Goal: Task Accomplishment & Management: Complete application form

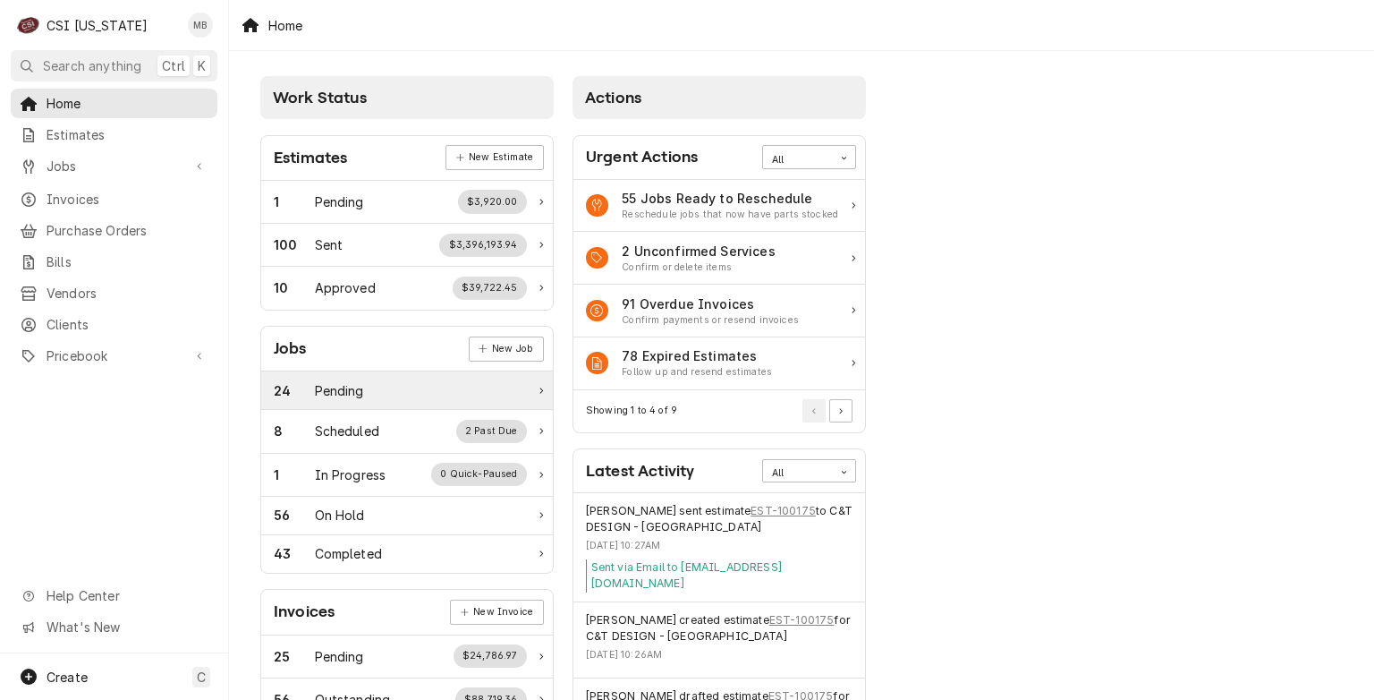
click at [347, 381] on div "Pending" at bounding box center [339, 390] width 49 height 19
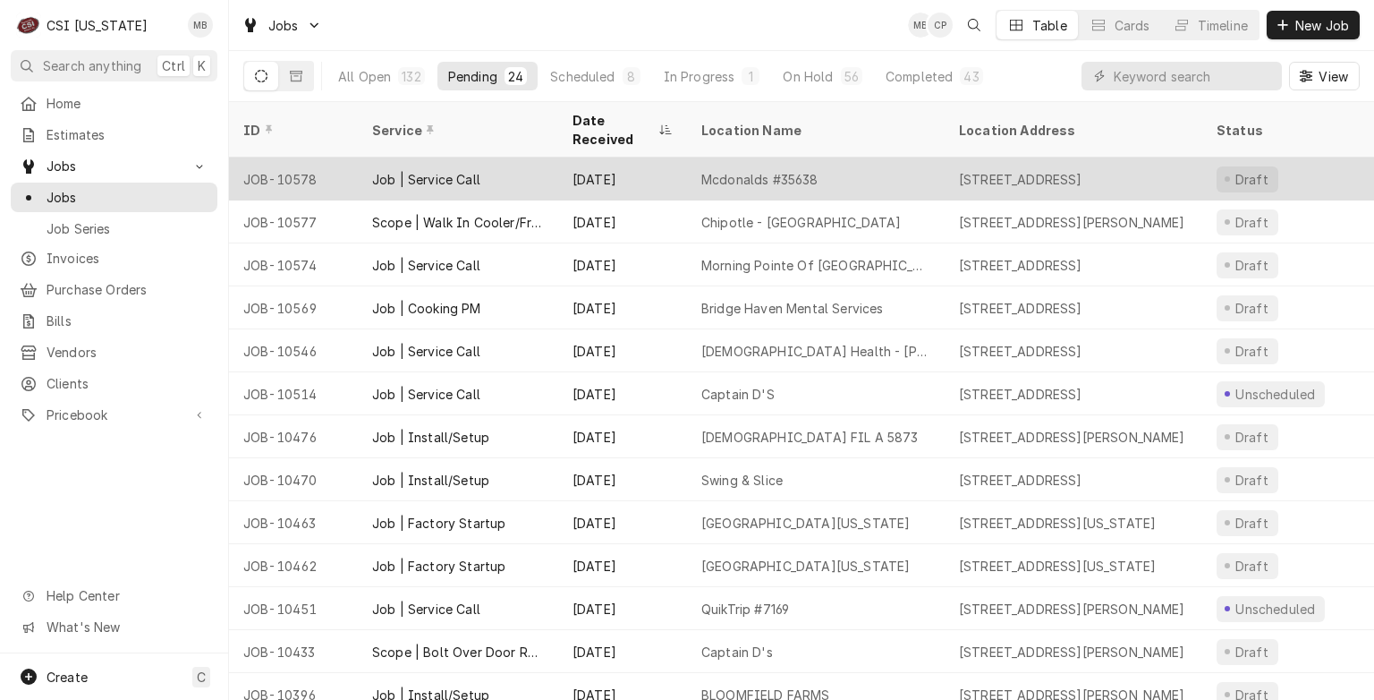
click at [505, 157] on div "Job | Service Call" at bounding box center [458, 178] width 200 height 43
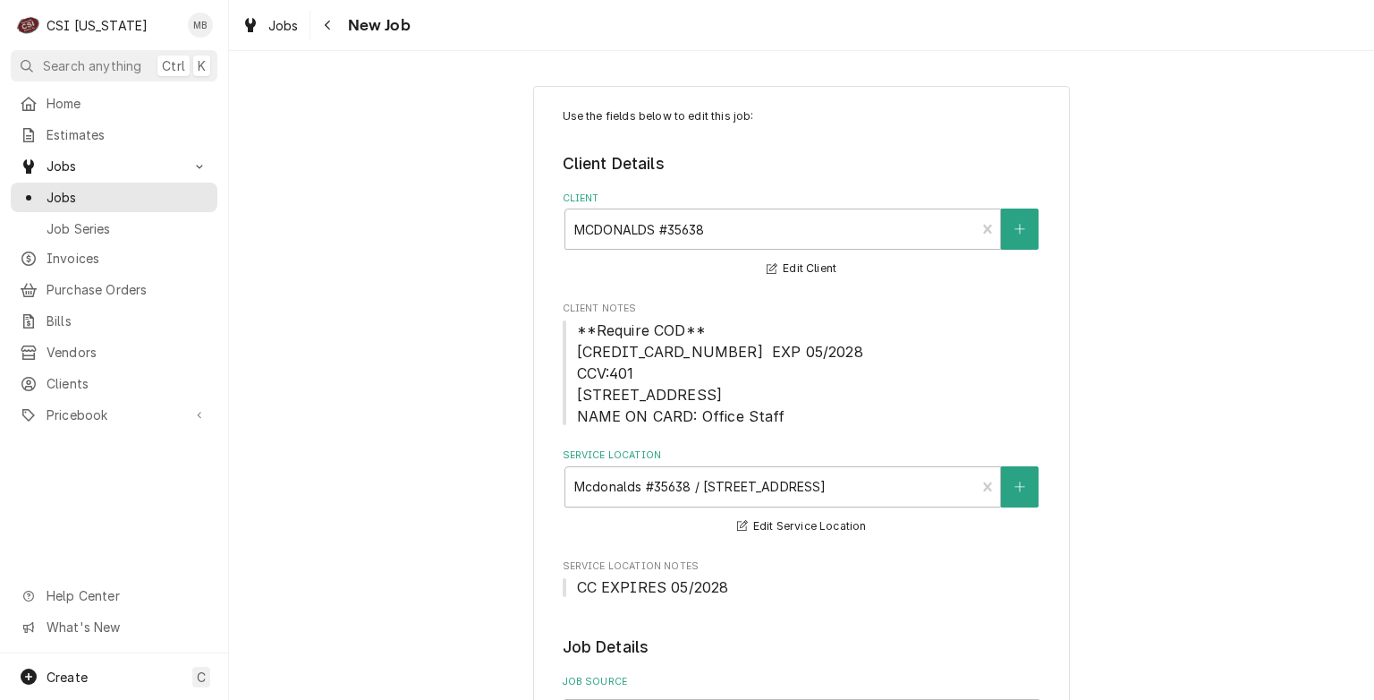
type textarea "x"
click at [57, 201] on link "Jobs" at bounding box center [114, 197] width 207 height 30
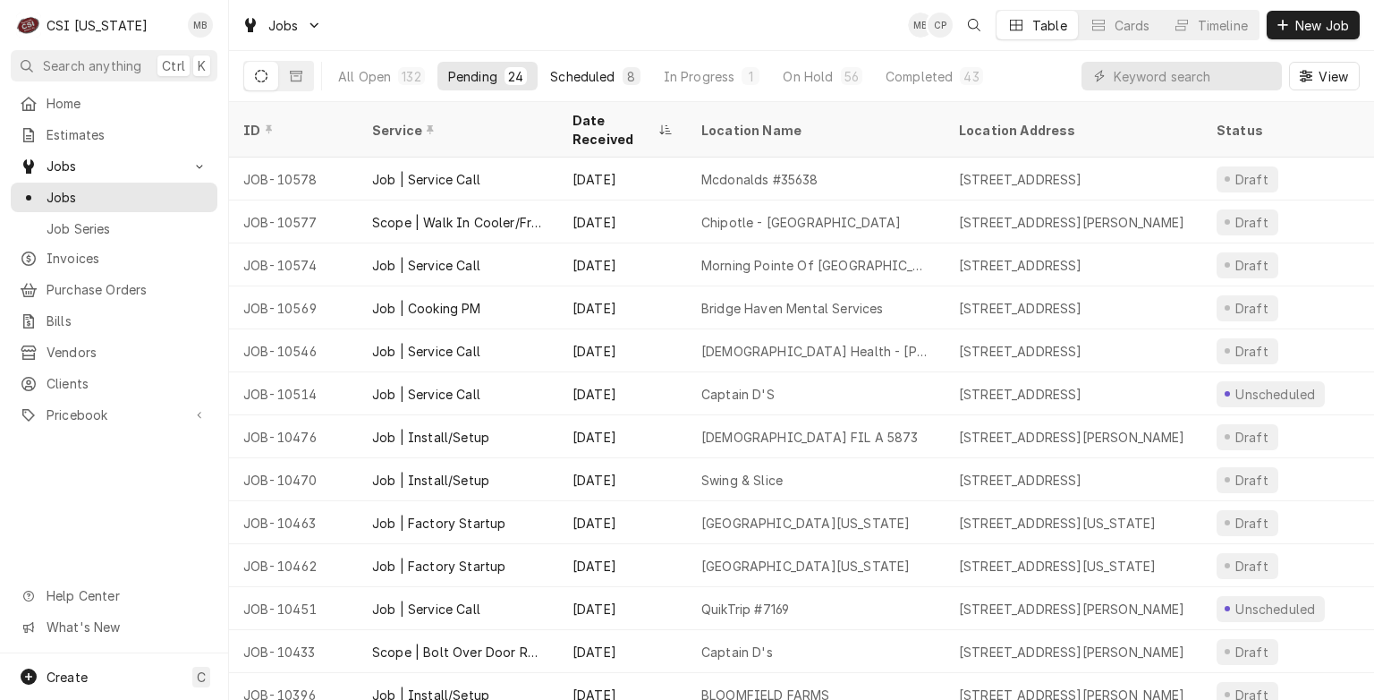
click at [564, 79] on div "Scheduled" at bounding box center [582, 76] width 64 height 19
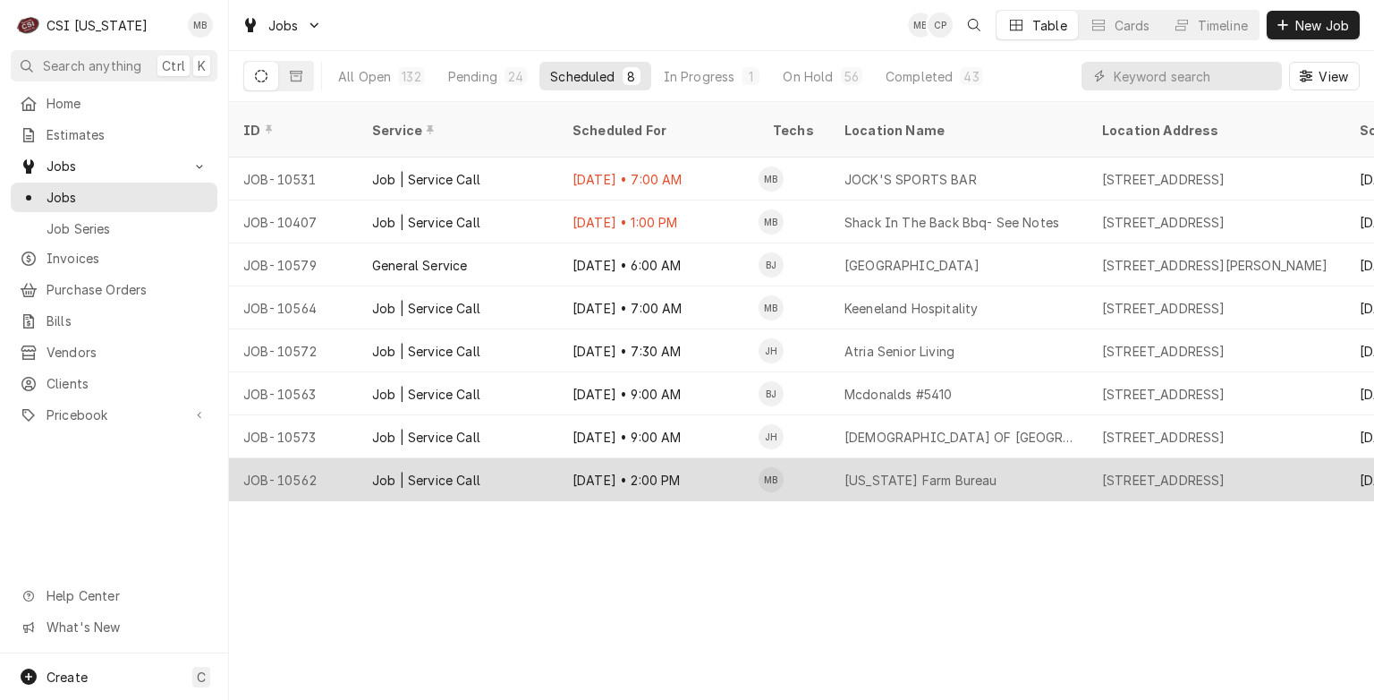
click at [609, 458] on div "Sep 8 • 2:00 PM" at bounding box center [658, 479] width 200 height 43
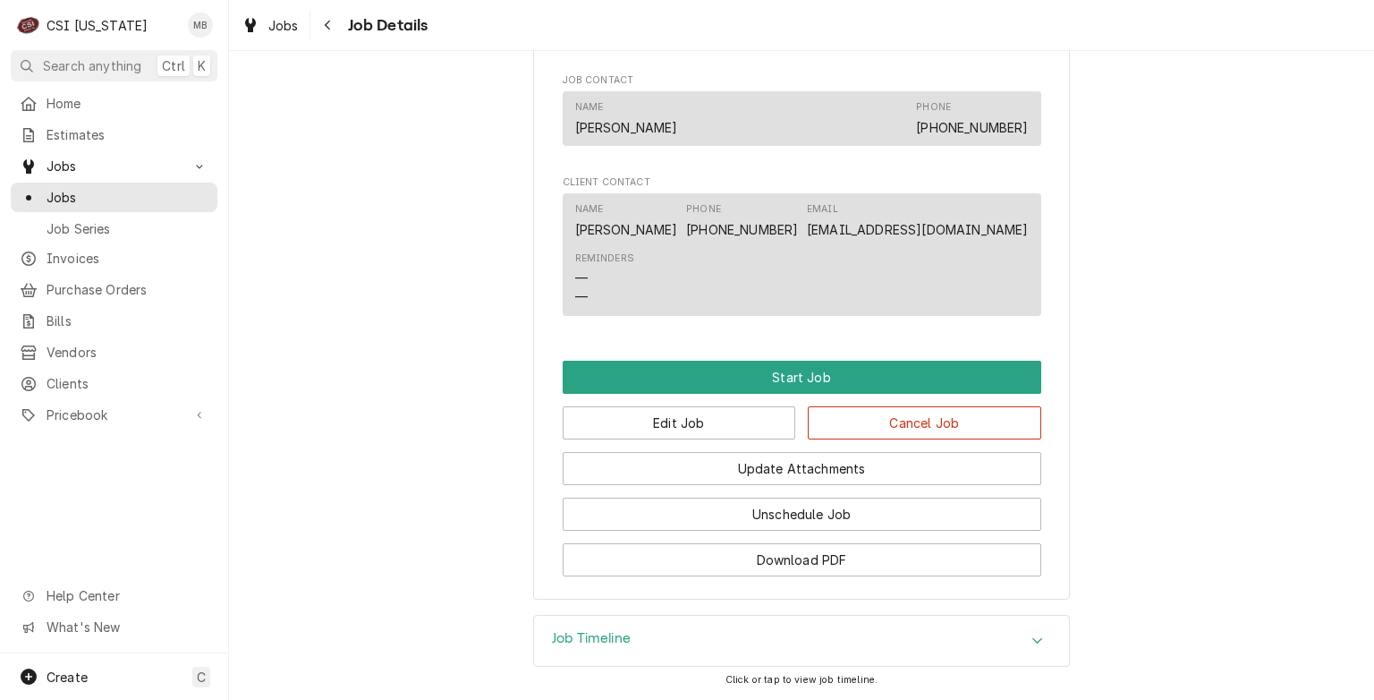
scroll to position [1349, 0]
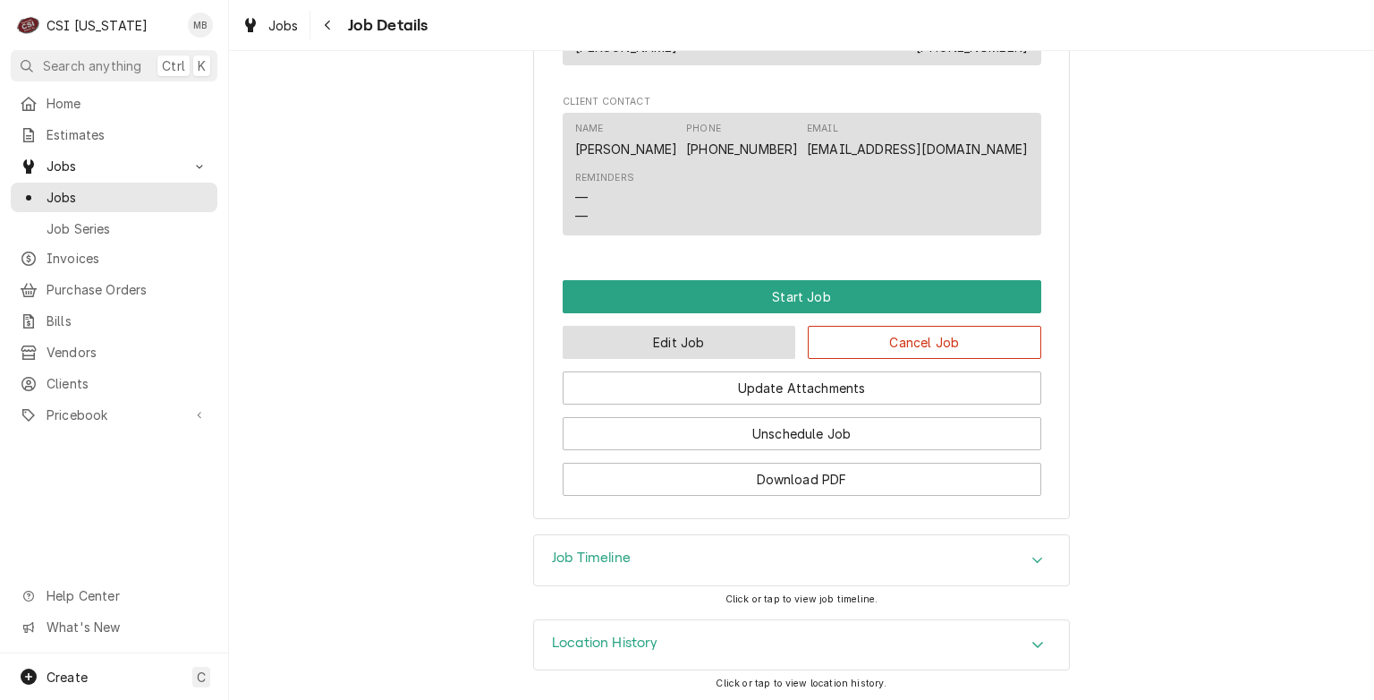
click at [674, 339] on button "Edit Job" at bounding box center [679, 342] width 233 height 33
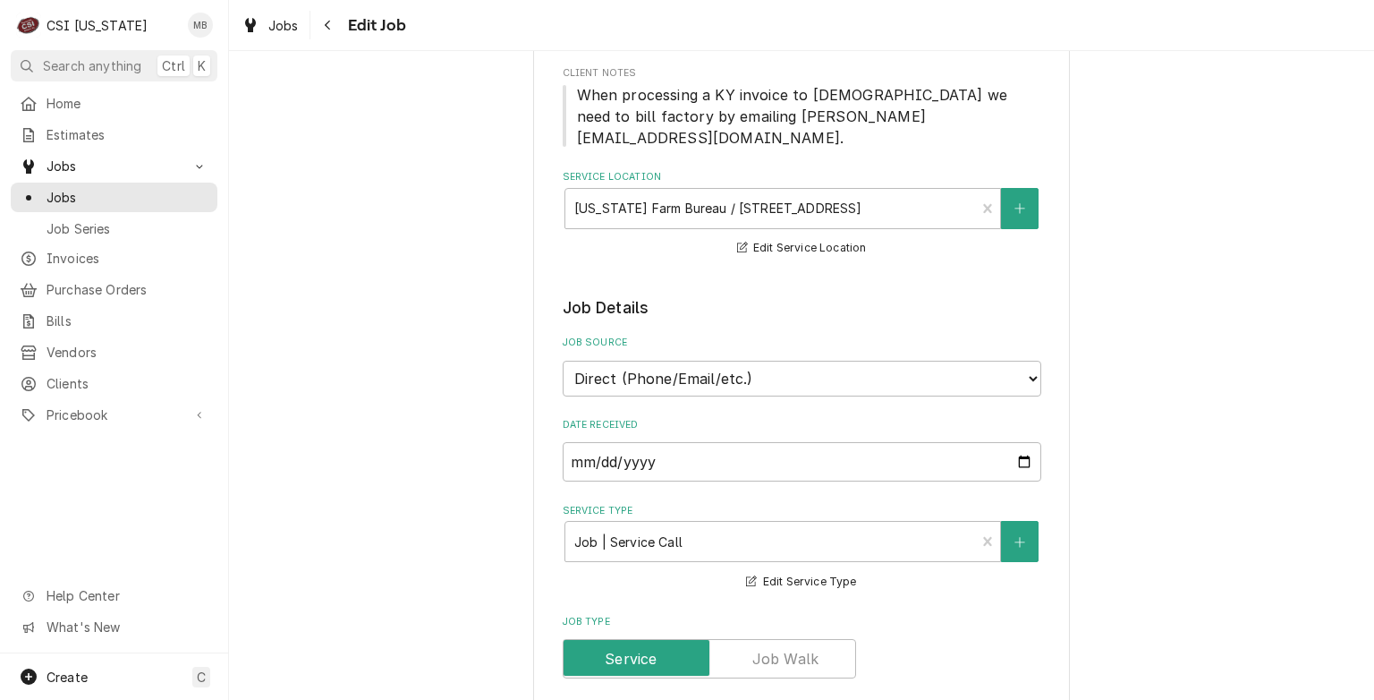
type textarea "x"
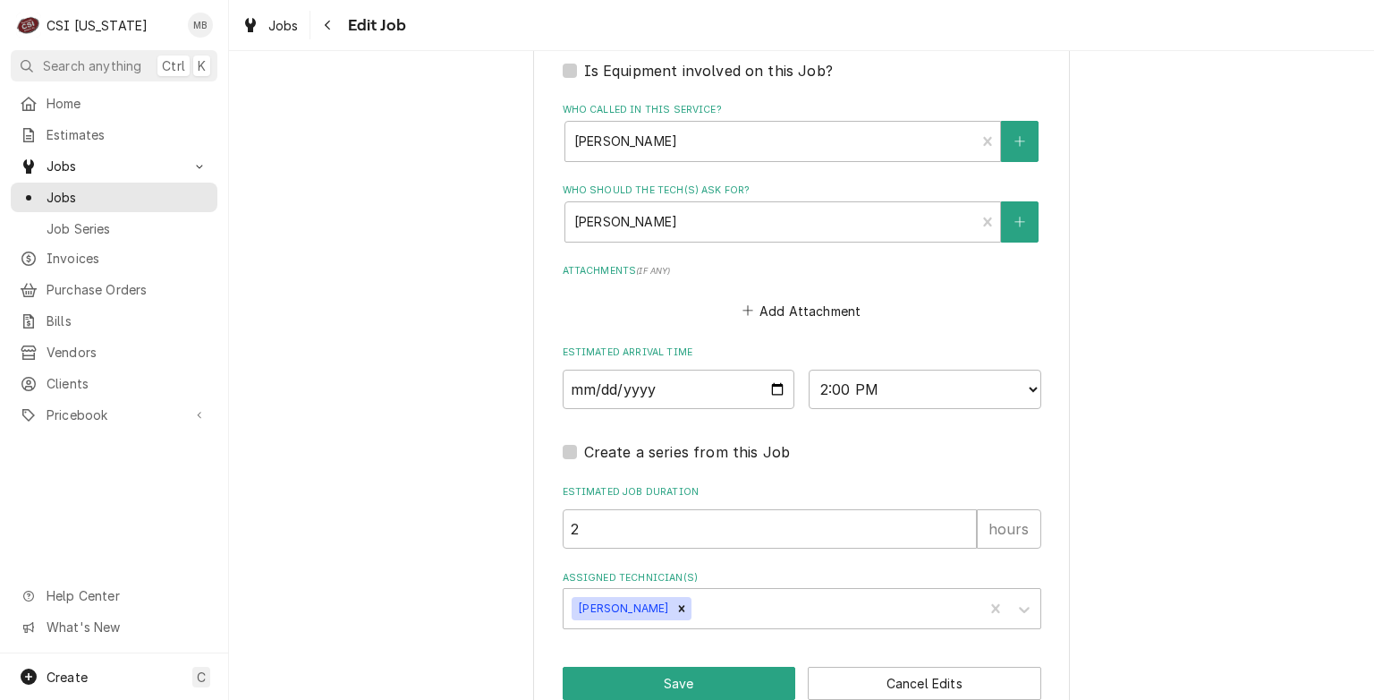
scroll to position [1369, 0]
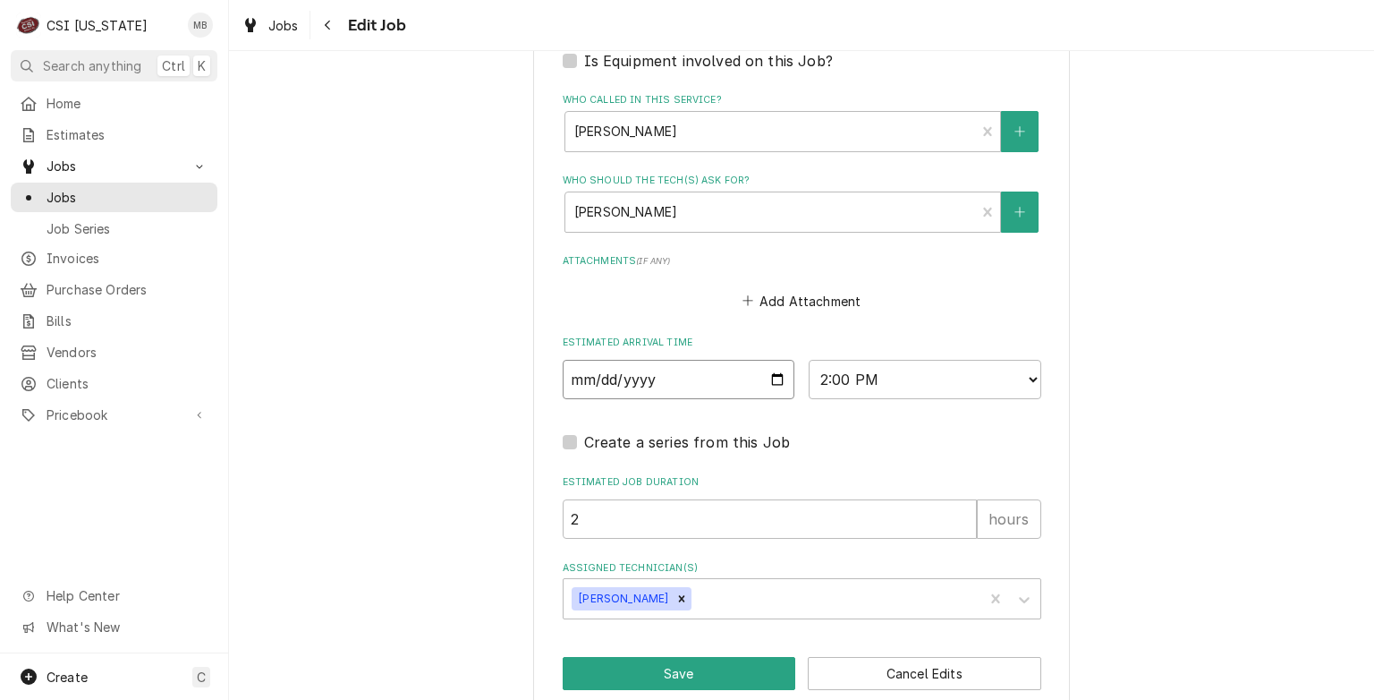
click at [766, 360] on input "2025-09-08" at bounding box center [679, 379] width 233 height 39
type input "2025-09-09"
click at [666, 657] on button "Save" at bounding box center [679, 673] width 233 height 33
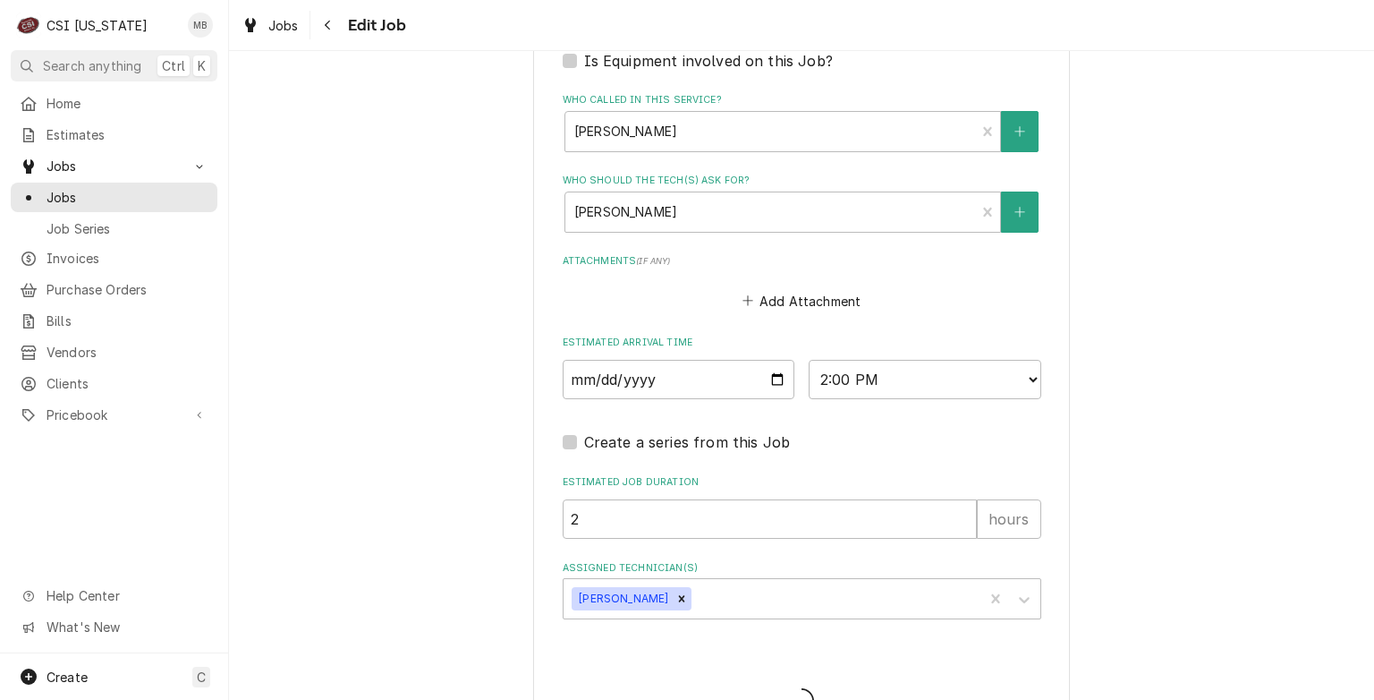
type textarea "x"
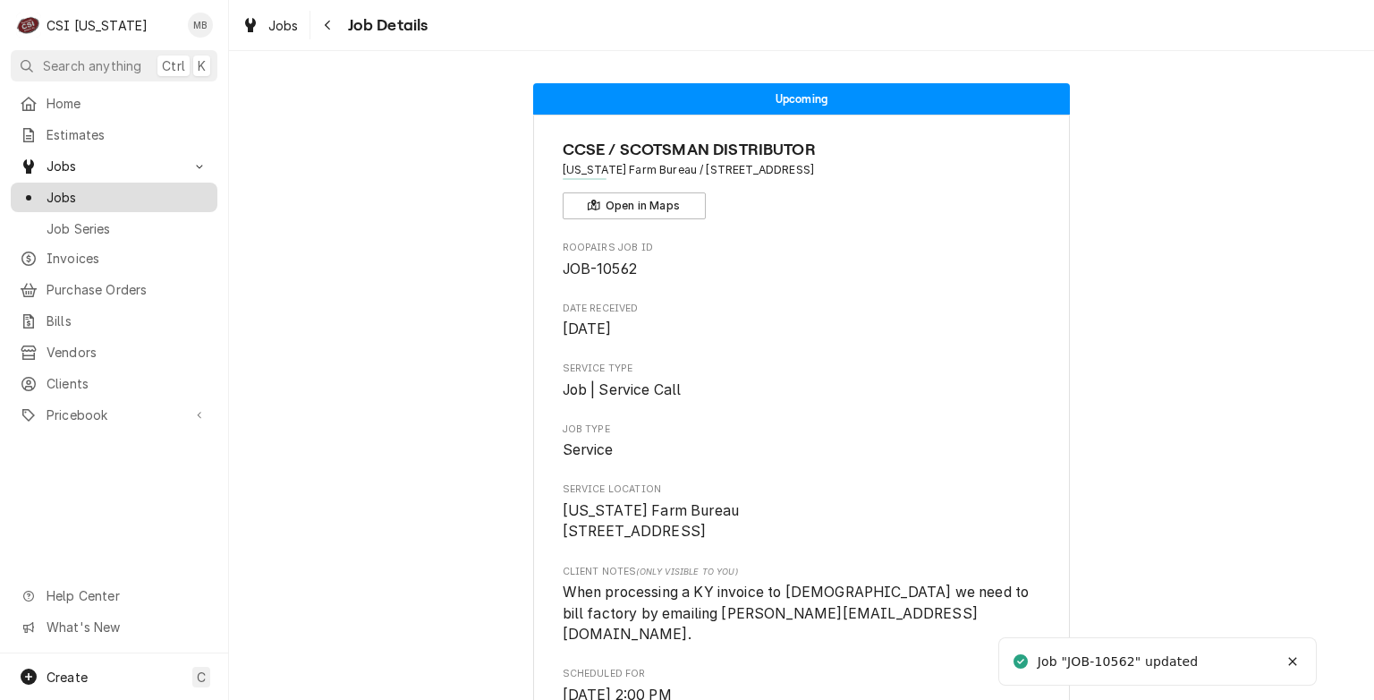
click at [100, 191] on span "Jobs" at bounding box center [128, 197] width 162 height 19
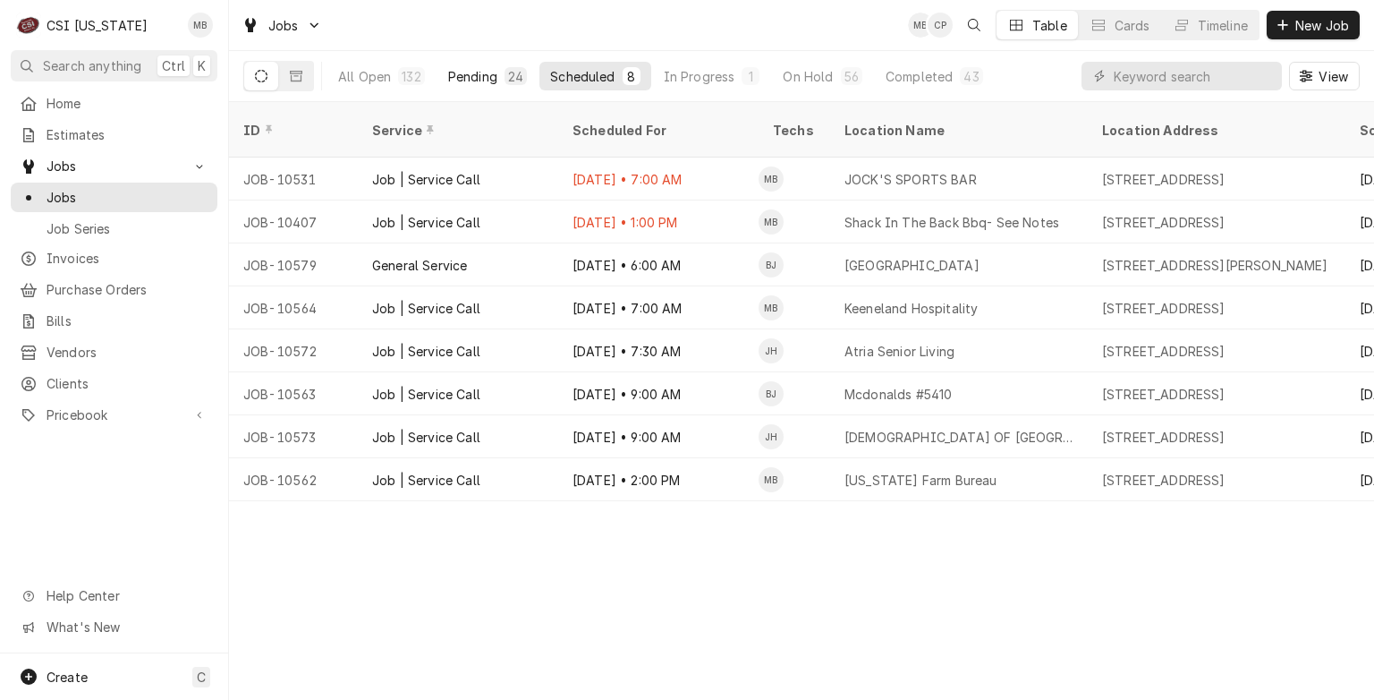
click at [480, 83] on div "Pending" at bounding box center [472, 76] width 49 height 19
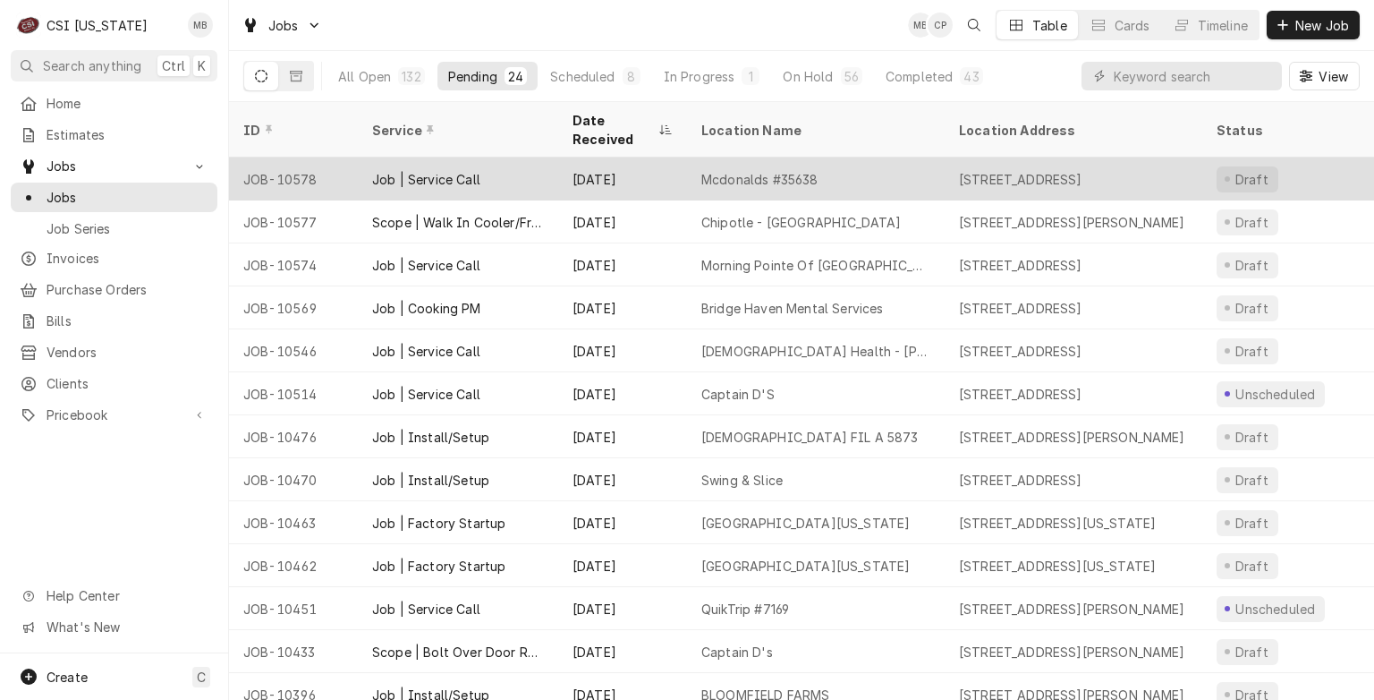
click at [485, 175] on div "Job | Service Call" at bounding box center [458, 178] width 200 height 43
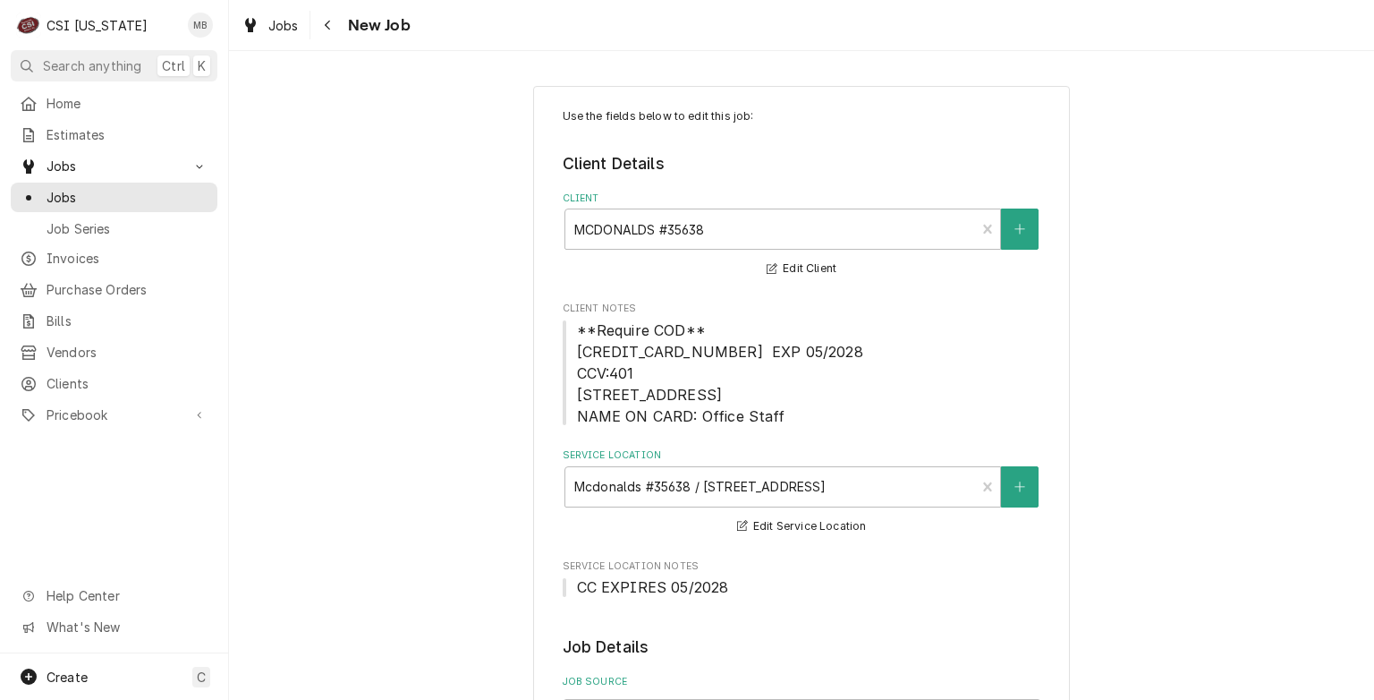
type textarea "x"
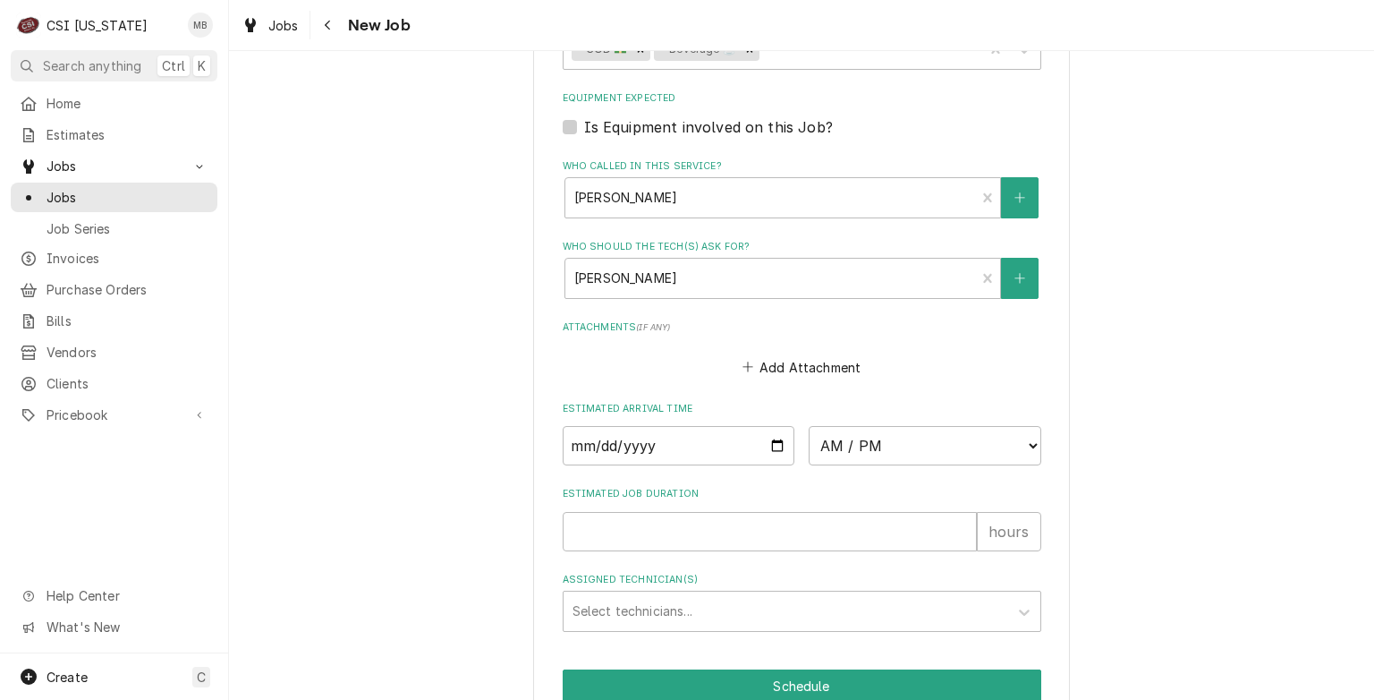
scroll to position [1489, 0]
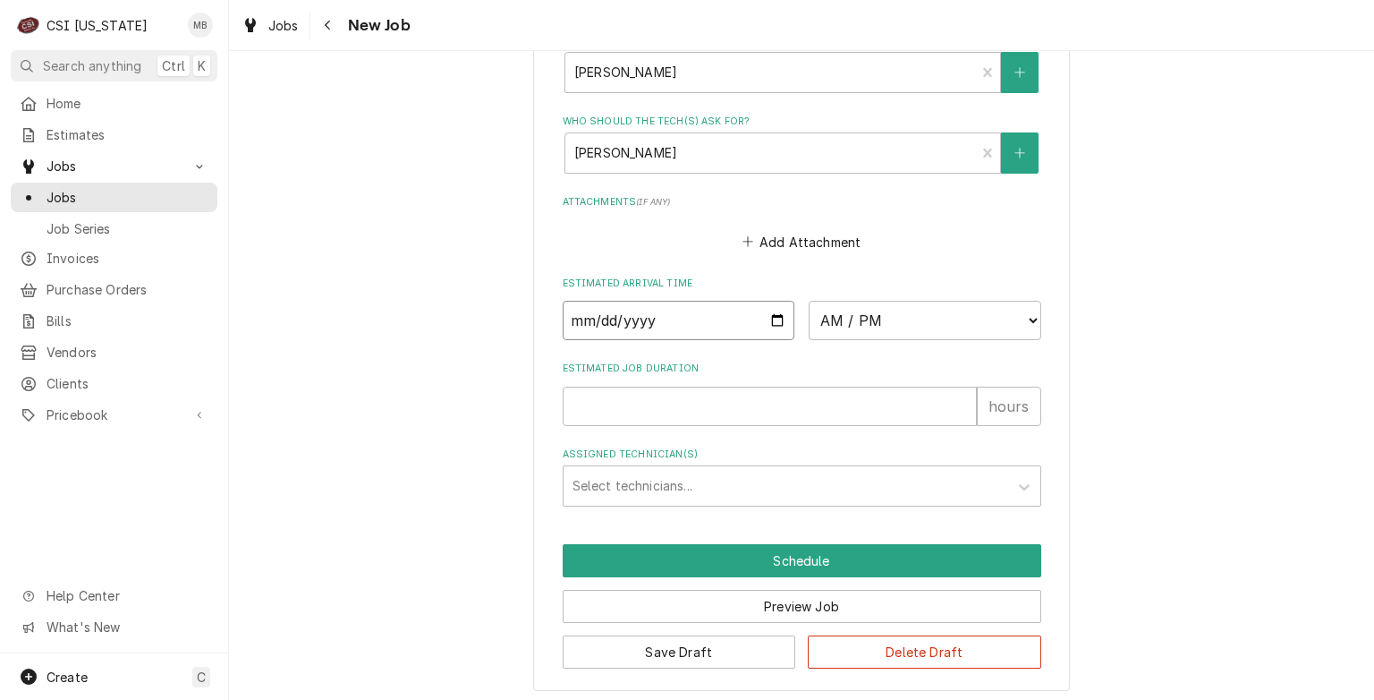
click at [778, 320] on input "Date" at bounding box center [679, 320] width 233 height 39
type input "2025-09-08"
type textarea "x"
click at [973, 315] on select "AM / PM 6:00 AM 6:15 AM 6:30 AM 6:45 AM 7:00 AM 7:15 AM 7:30 AM 7:45 AM 8:00 AM…" at bounding box center [925, 320] width 233 height 39
select select "09:00:00"
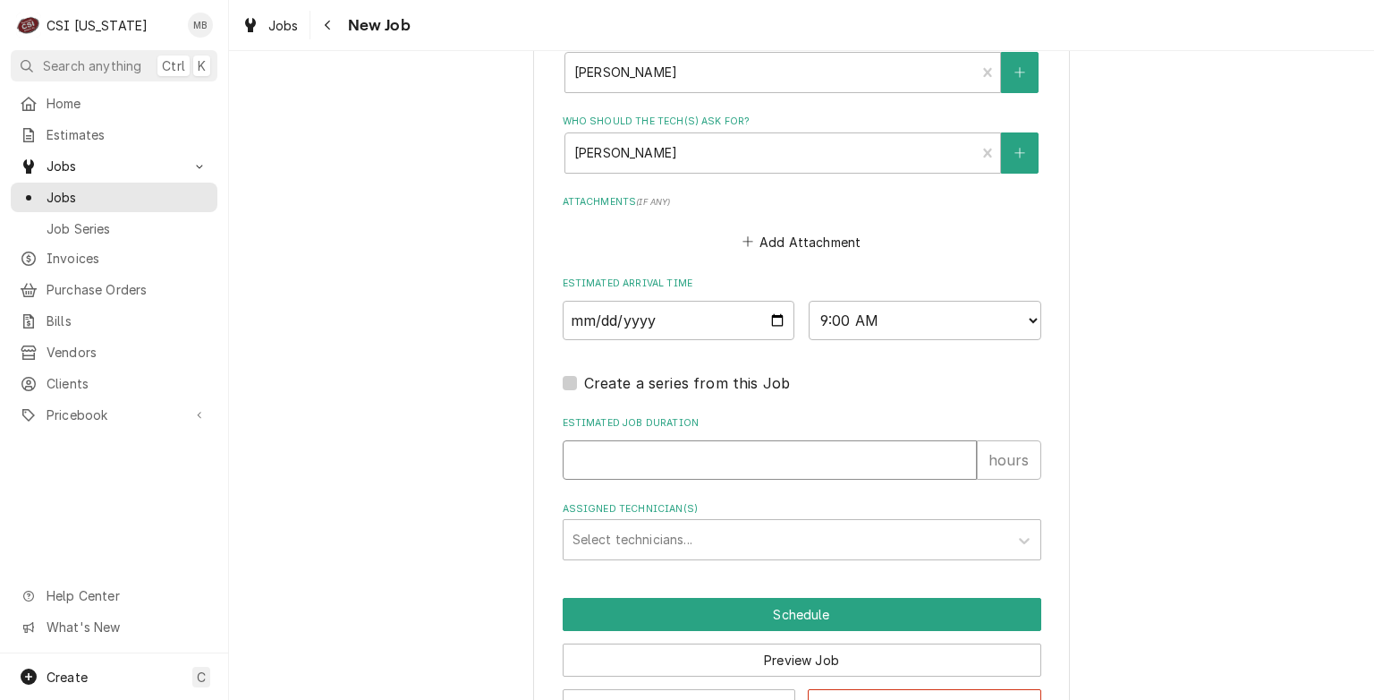
click at [712, 471] on input "Estimated Job Duration" at bounding box center [770, 459] width 414 height 39
type textarea "x"
type input "2"
type textarea "x"
type input "2"
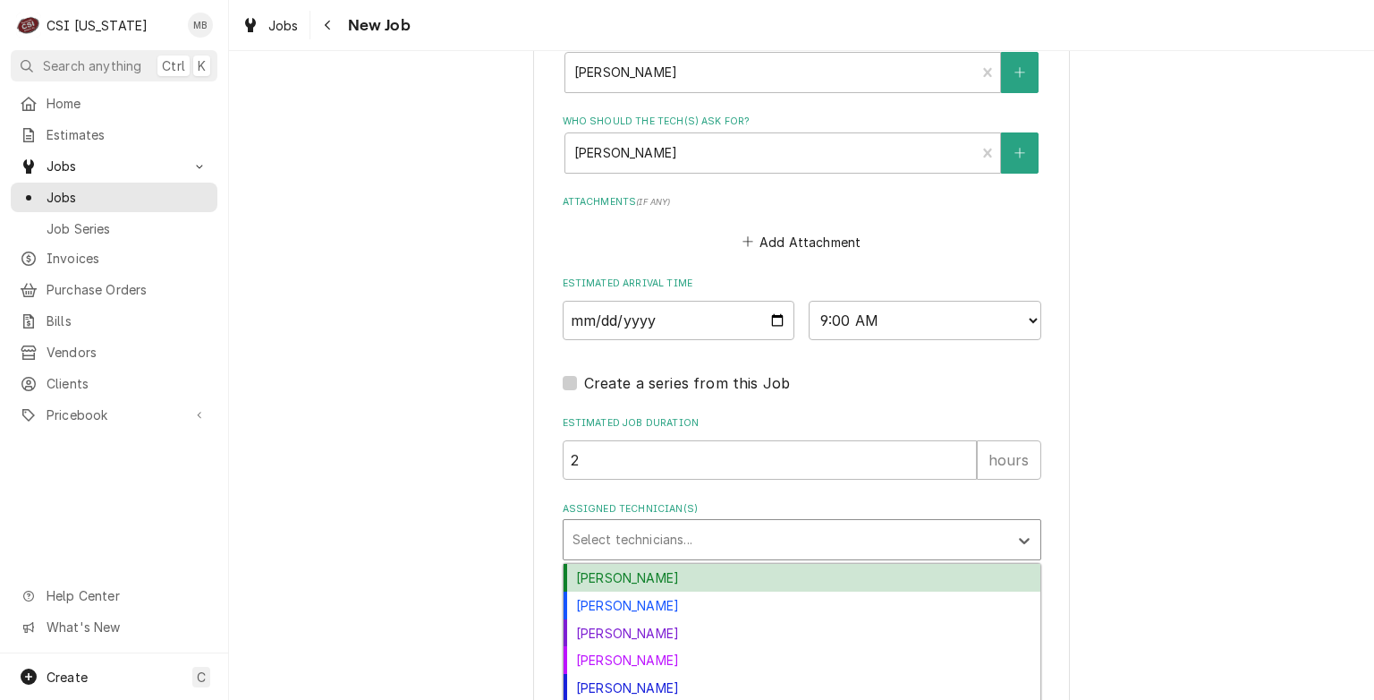
click at [597, 542] on div "Assigned Technician(s)" at bounding box center [786, 539] width 427 height 32
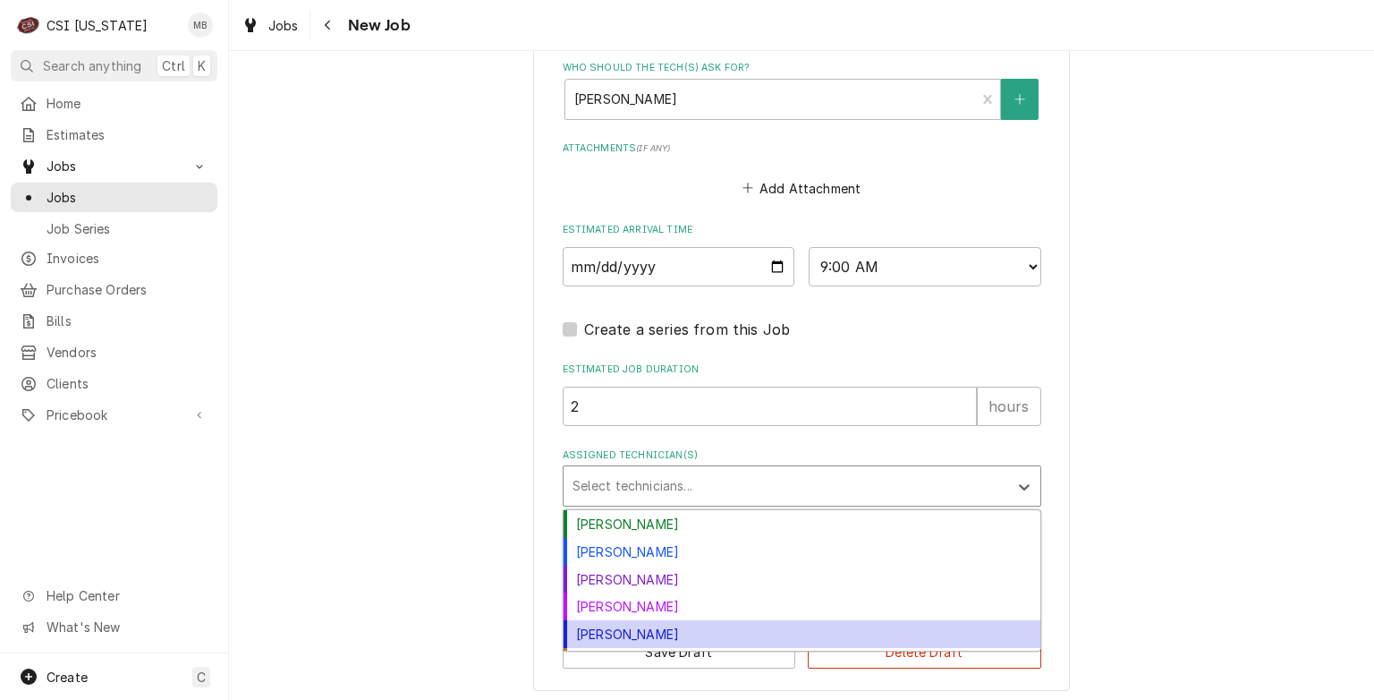
scroll to position [52, 0]
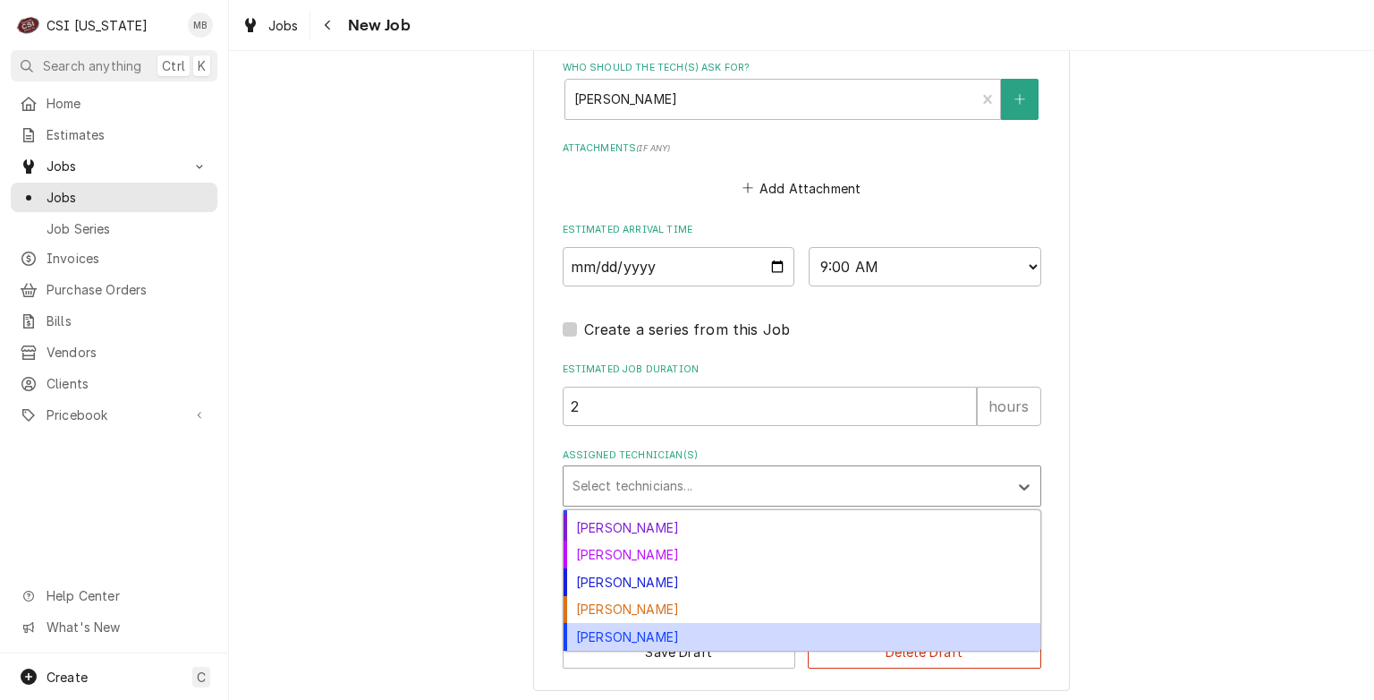
click at [621, 628] on div "Matt Brewington" at bounding box center [802, 637] width 477 height 28
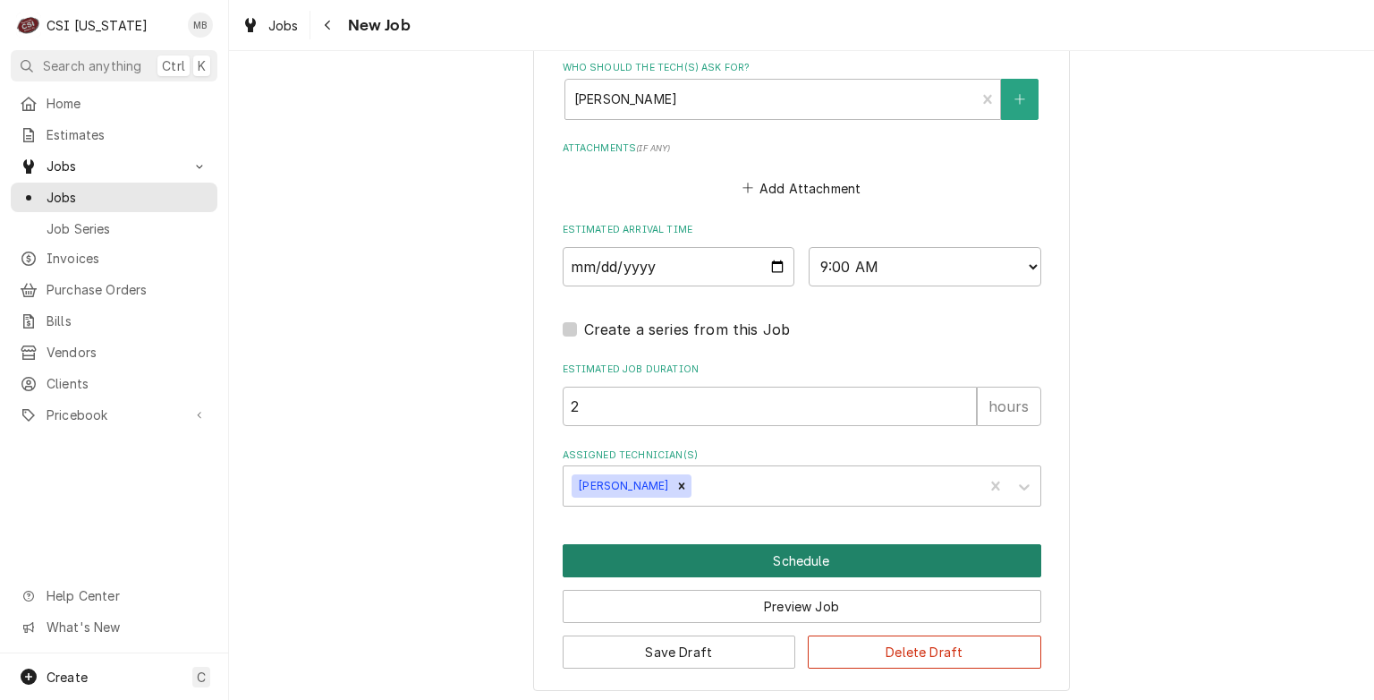
click at [780, 564] on button "Schedule" at bounding box center [802, 560] width 479 height 33
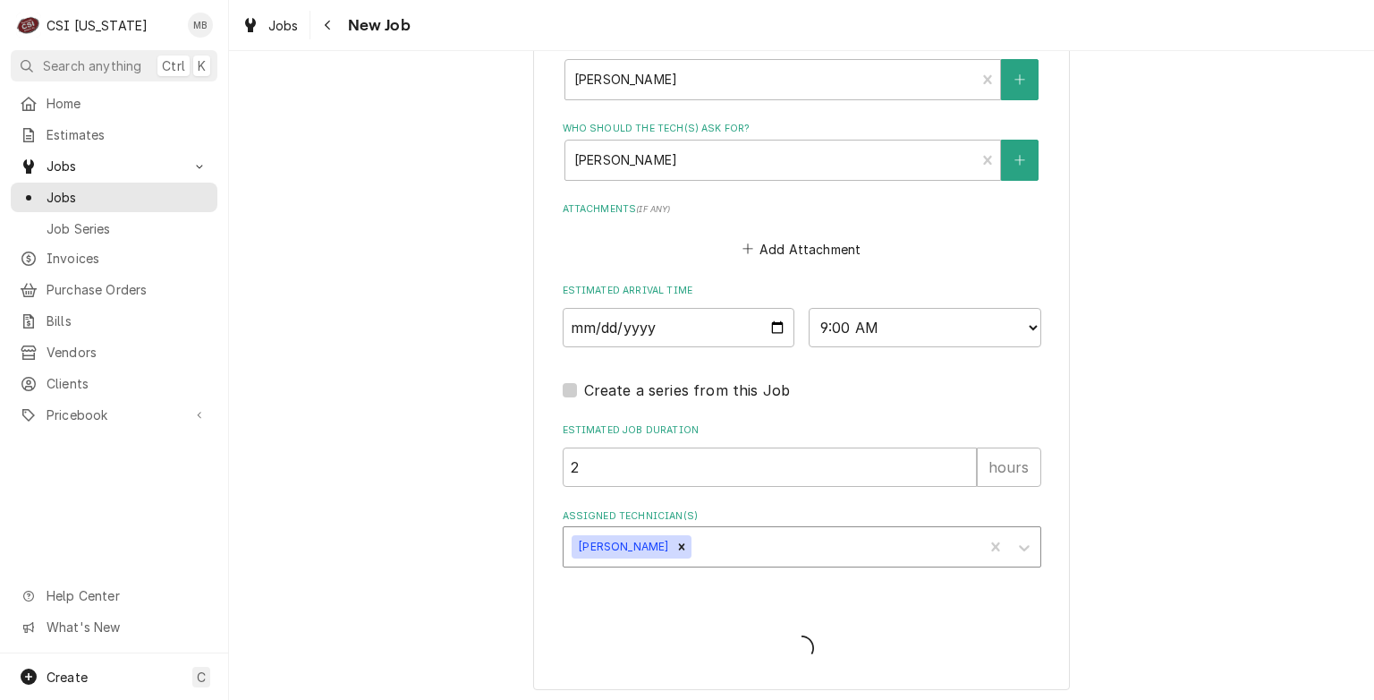
type textarea "x"
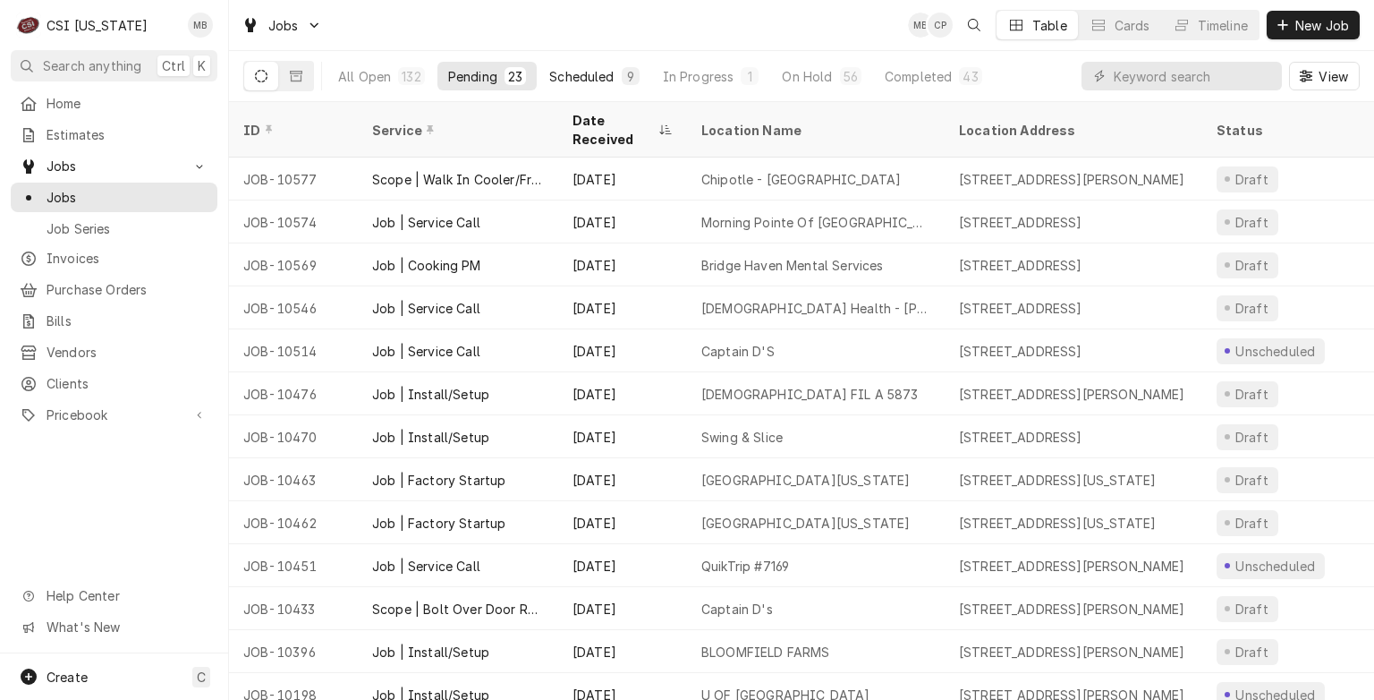
click at [616, 85] on button "Scheduled 9" at bounding box center [594, 76] width 111 height 29
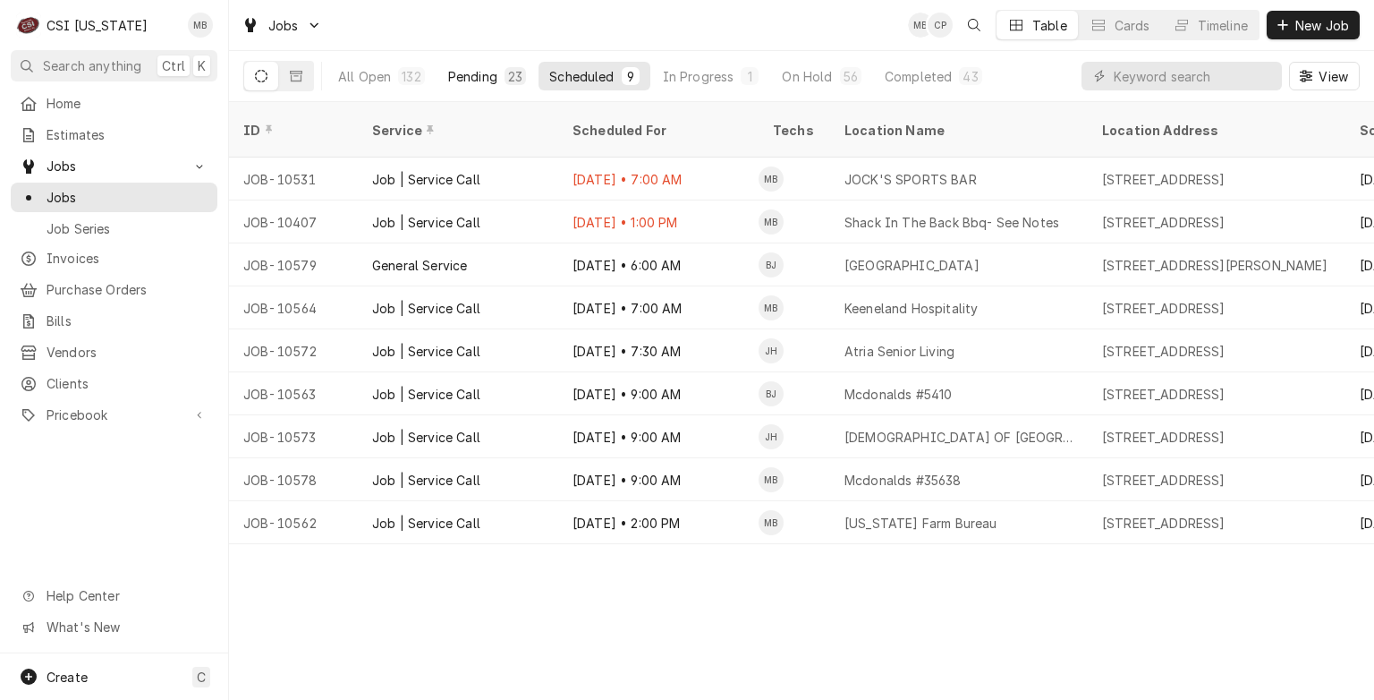
click at [508, 66] on button "Pending 23" at bounding box center [486, 76] width 99 height 29
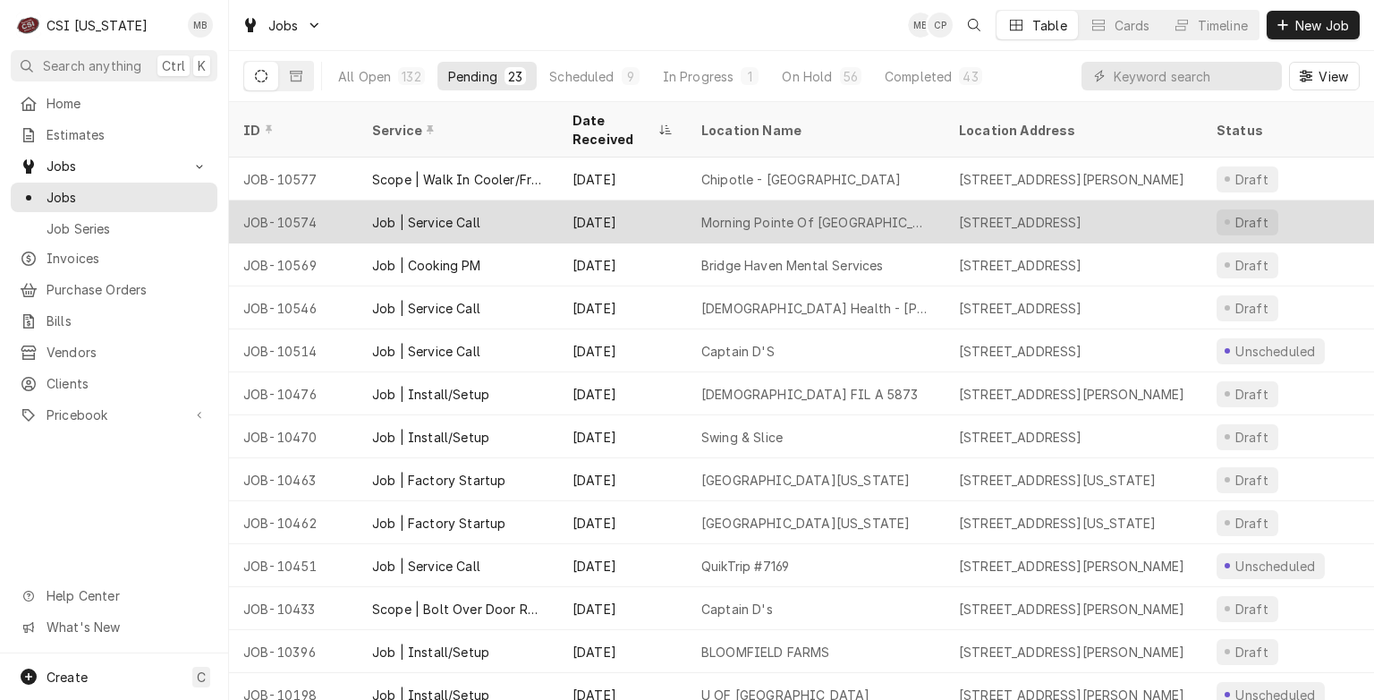
click at [530, 209] on div "Job | Service Call" at bounding box center [458, 221] width 200 height 43
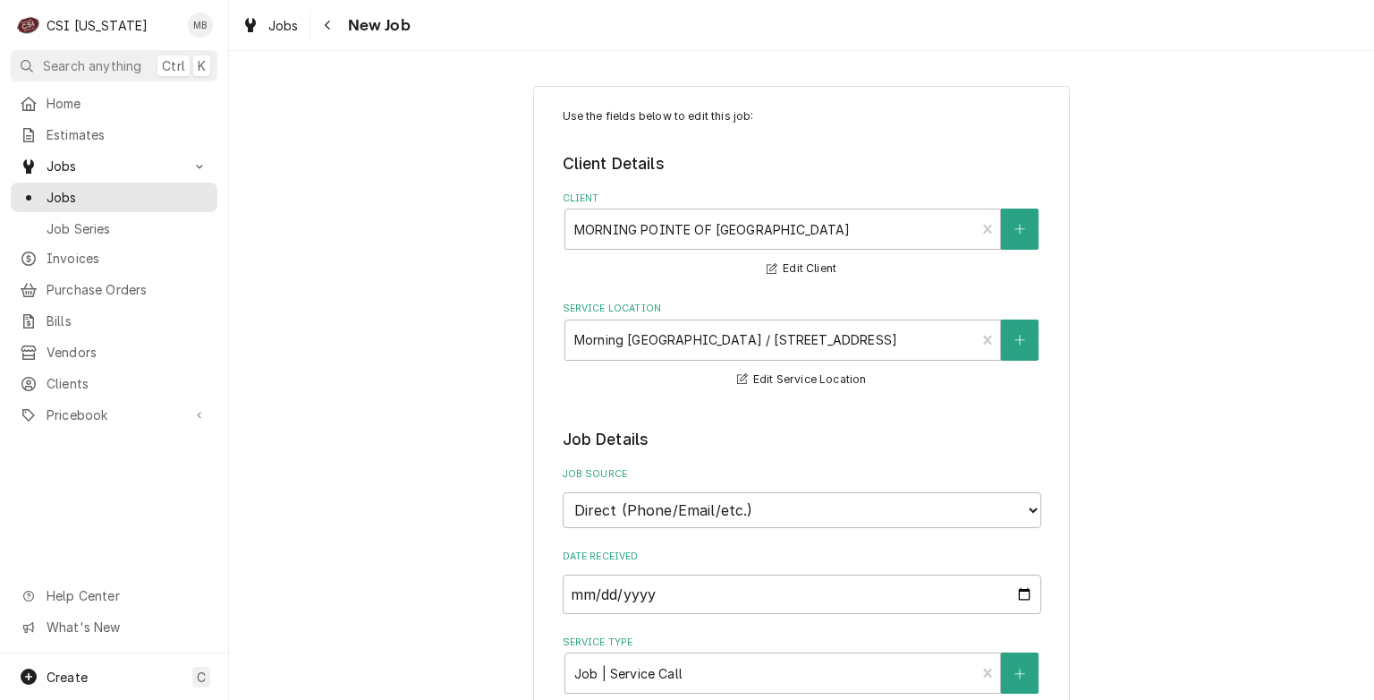
type textarea "x"
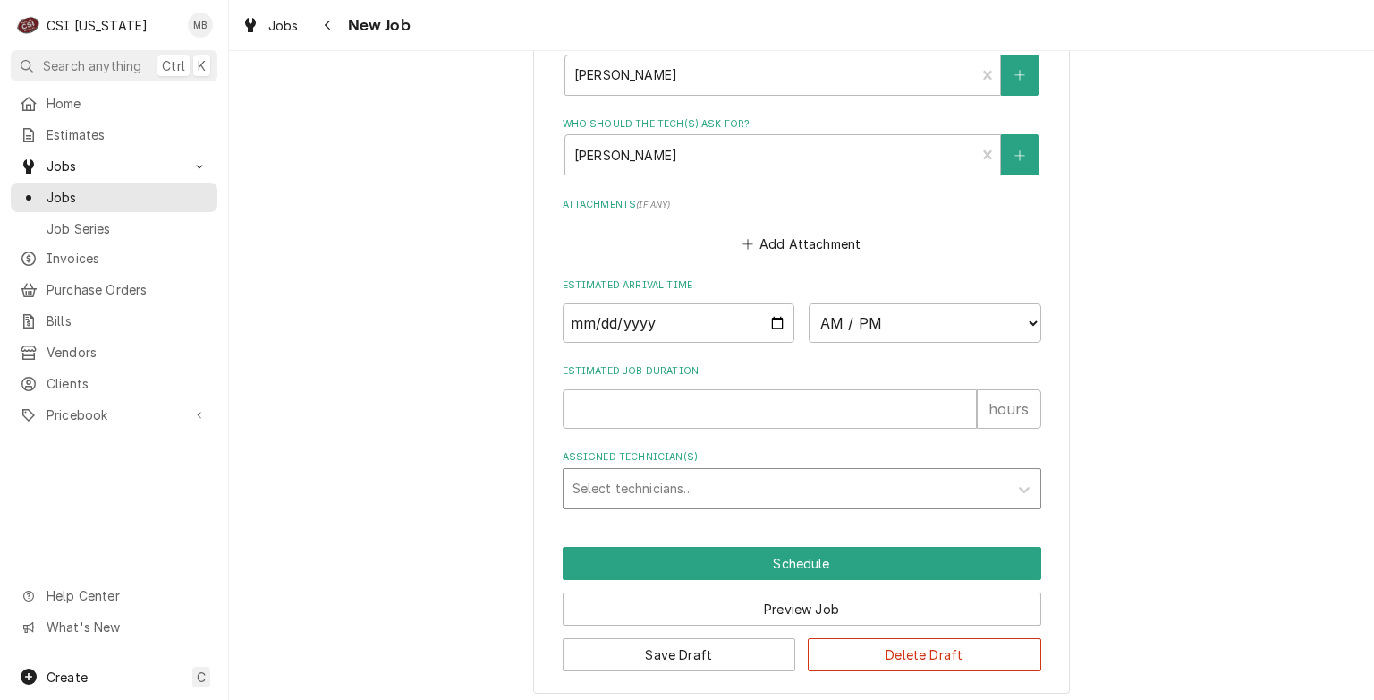
scroll to position [1413, 0]
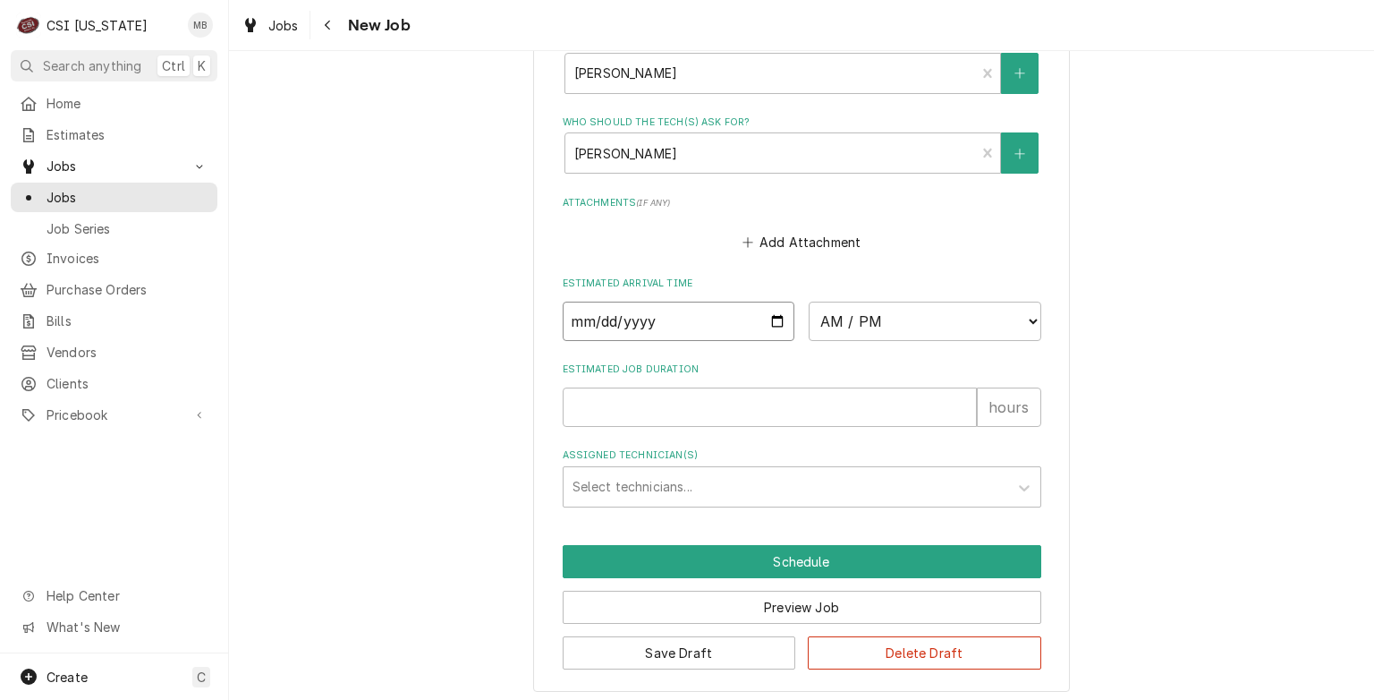
click at [768, 302] on input "Date" at bounding box center [679, 320] width 233 height 39
click at [767, 310] on input "Date" at bounding box center [679, 320] width 233 height 39
type input "[DATE]"
type textarea "x"
click at [930, 302] on select "AM / PM 6:00 AM 6:15 AM 6:30 AM 6:45 AM 7:00 AM 7:15 AM 7:30 AM 7:45 AM 8:00 AM…" at bounding box center [925, 320] width 233 height 39
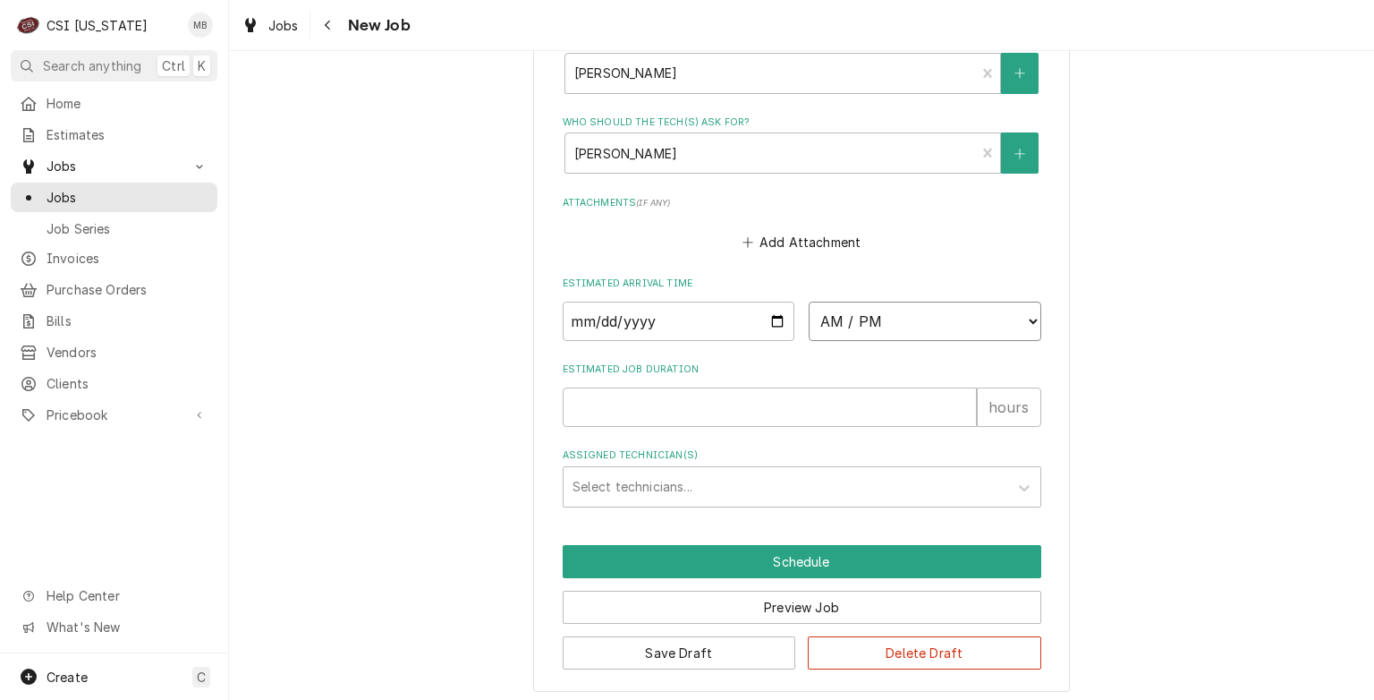
select select "11:00:00"
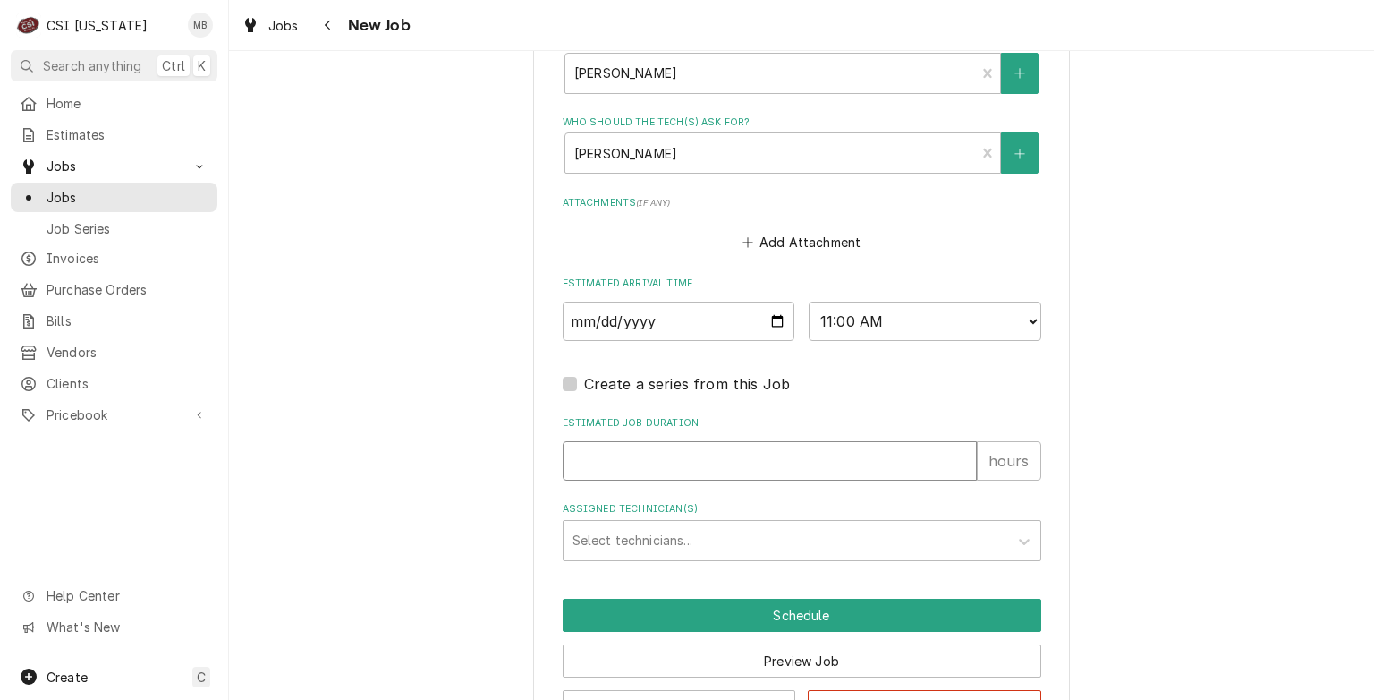
click at [738, 453] on input "Estimated Job Duration" at bounding box center [770, 460] width 414 height 39
type textarea "x"
type input "2"
type textarea "x"
type input "2"
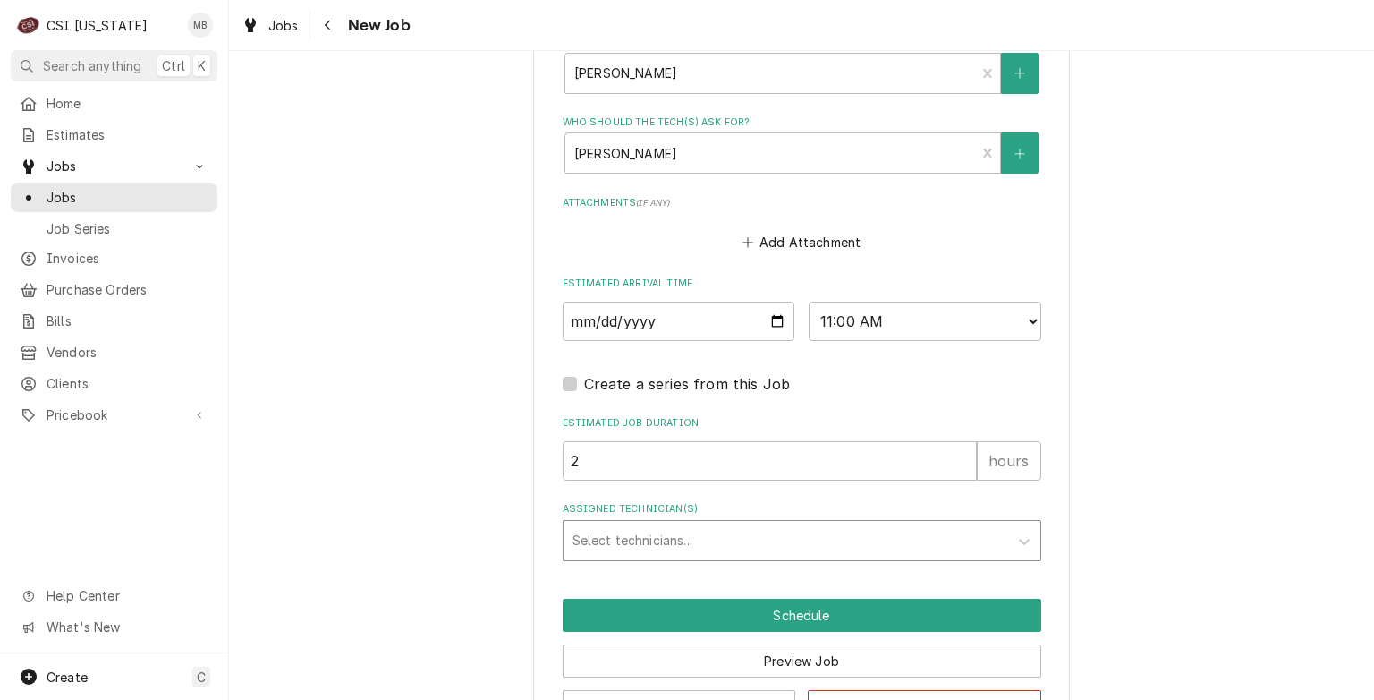
click at [715, 533] on div "Assigned Technician(s)" at bounding box center [786, 540] width 427 height 32
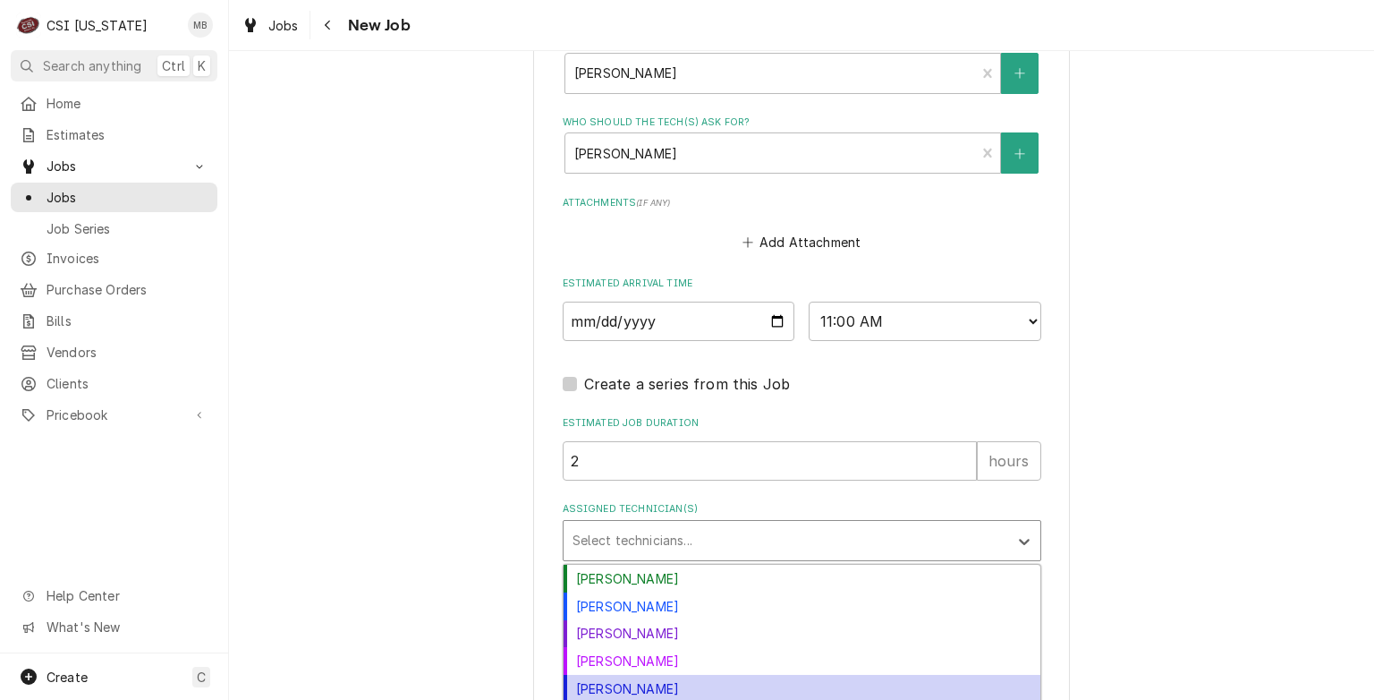
click at [624, 675] on div "Jeff Hartley" at bounding box center [802, 689] width 477 height 28
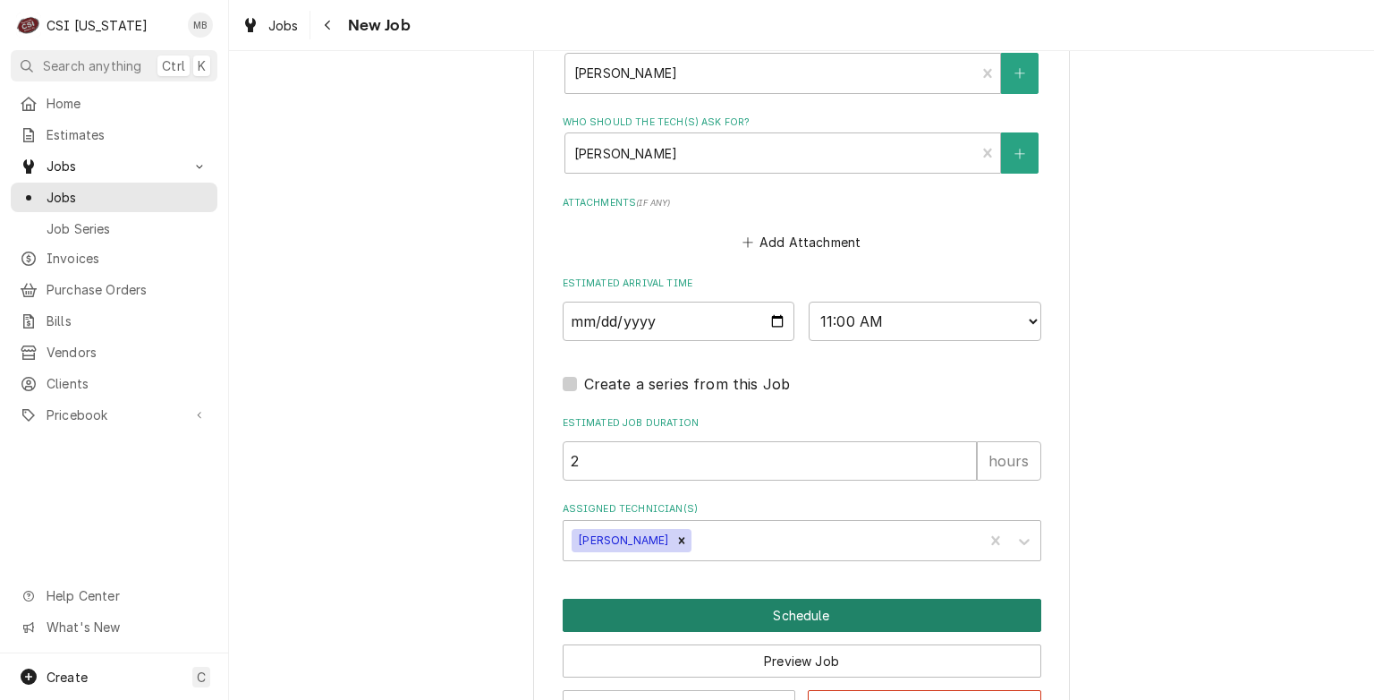
click at [680, 614] on button "Schedule" at bounding box center [802, 614] width 479 height 33
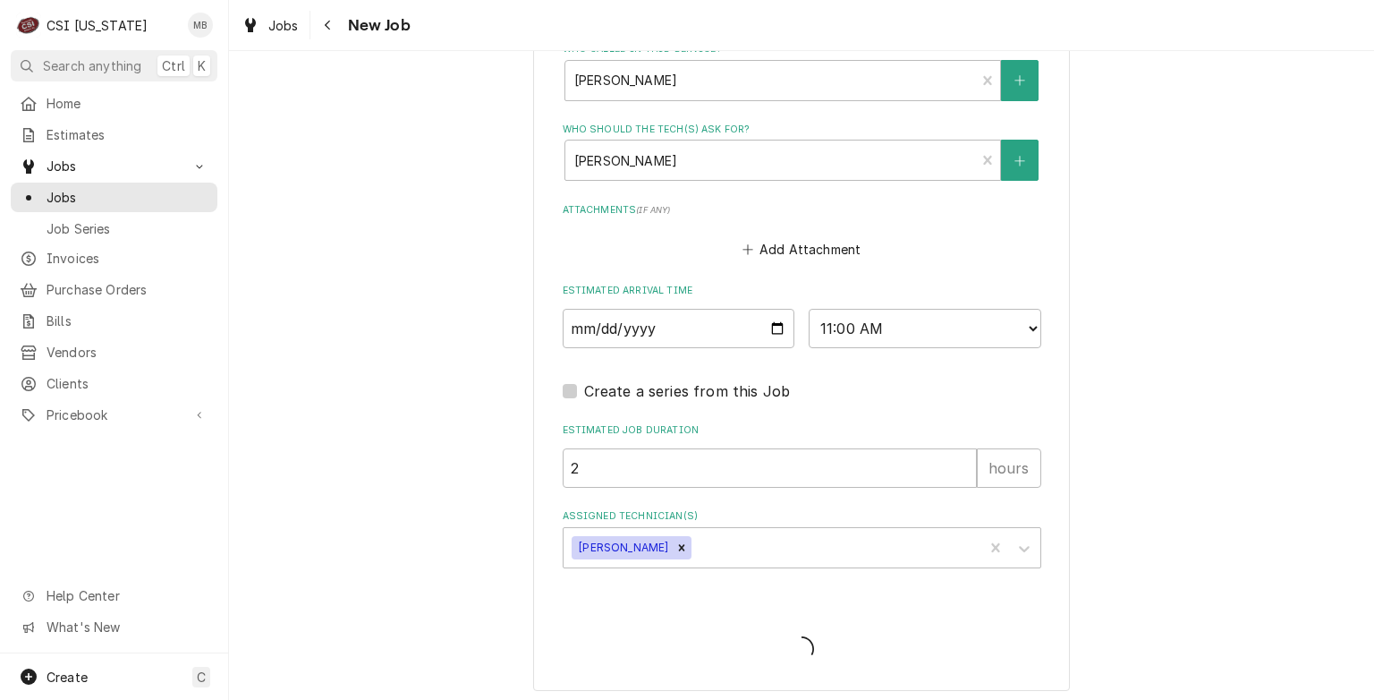
type textarea "x"
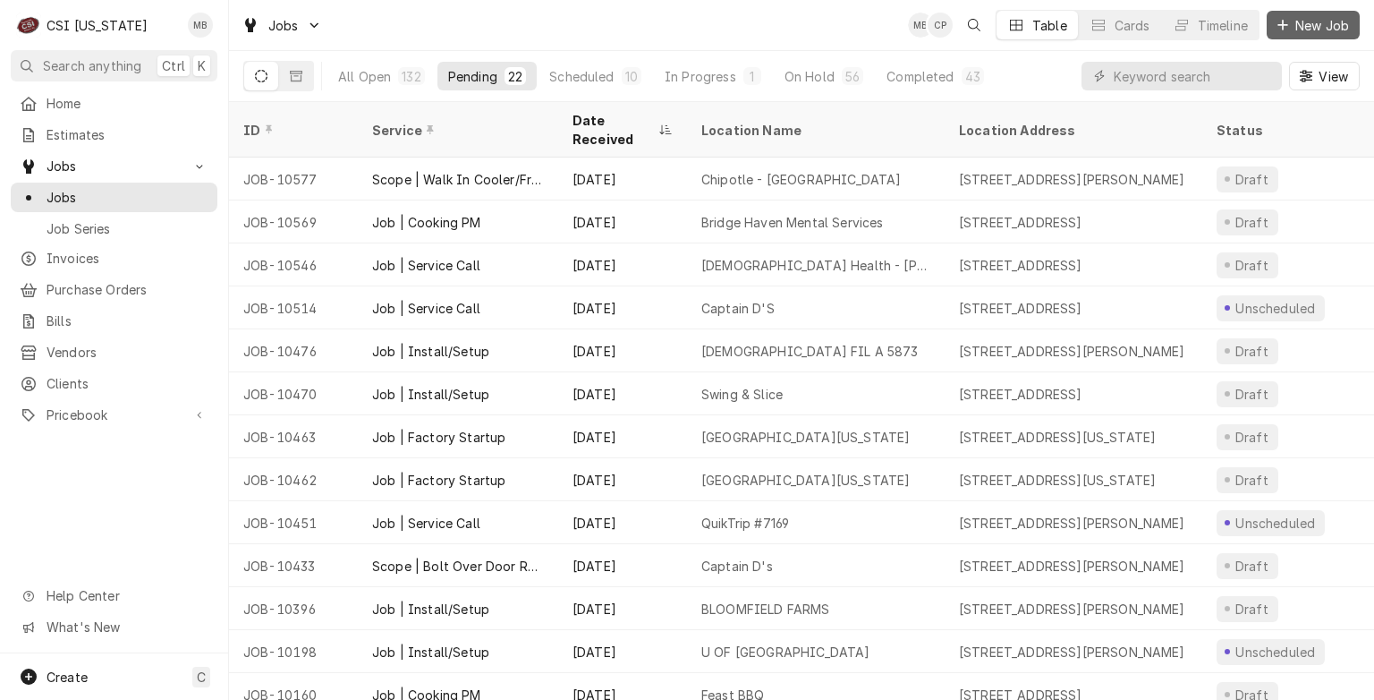
click at [1349, 27] on span "New Job" at bounding box center [1322, 25] width 61 height 19
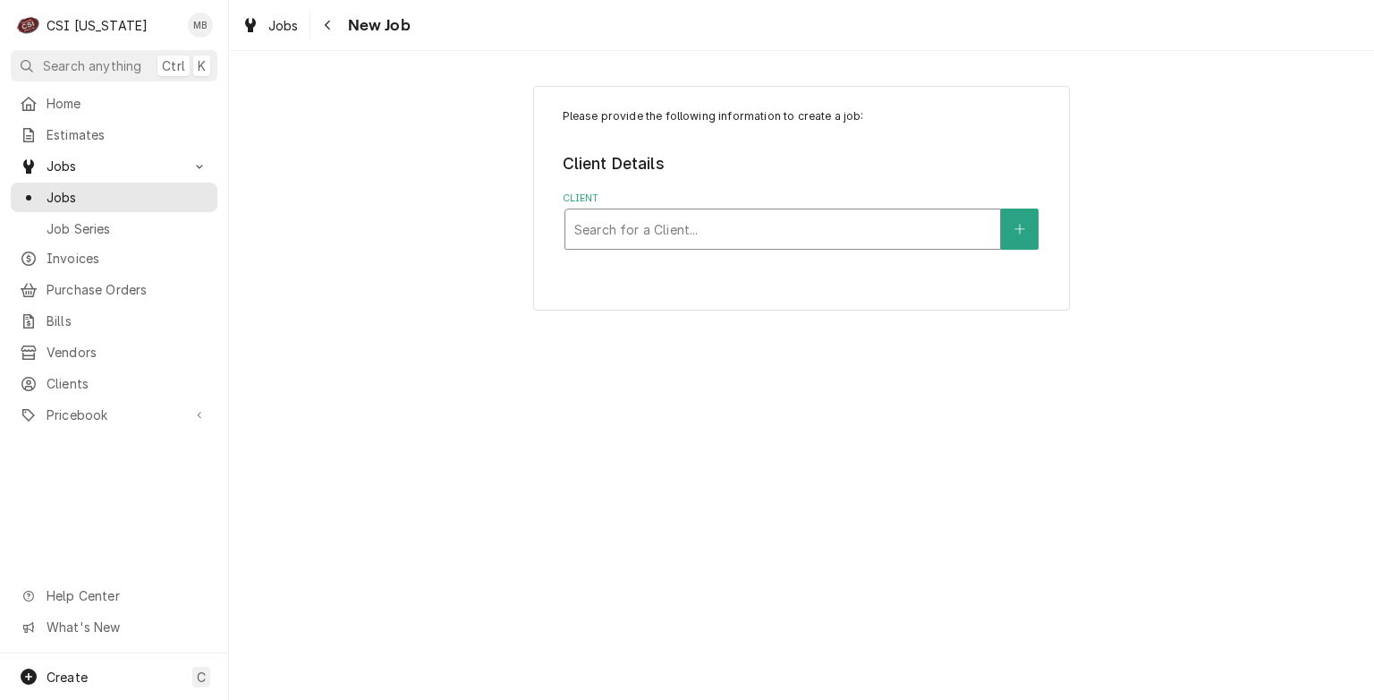
click at [716, 238] on div "Client" at bounding box center [782, 229] width 417 height 32
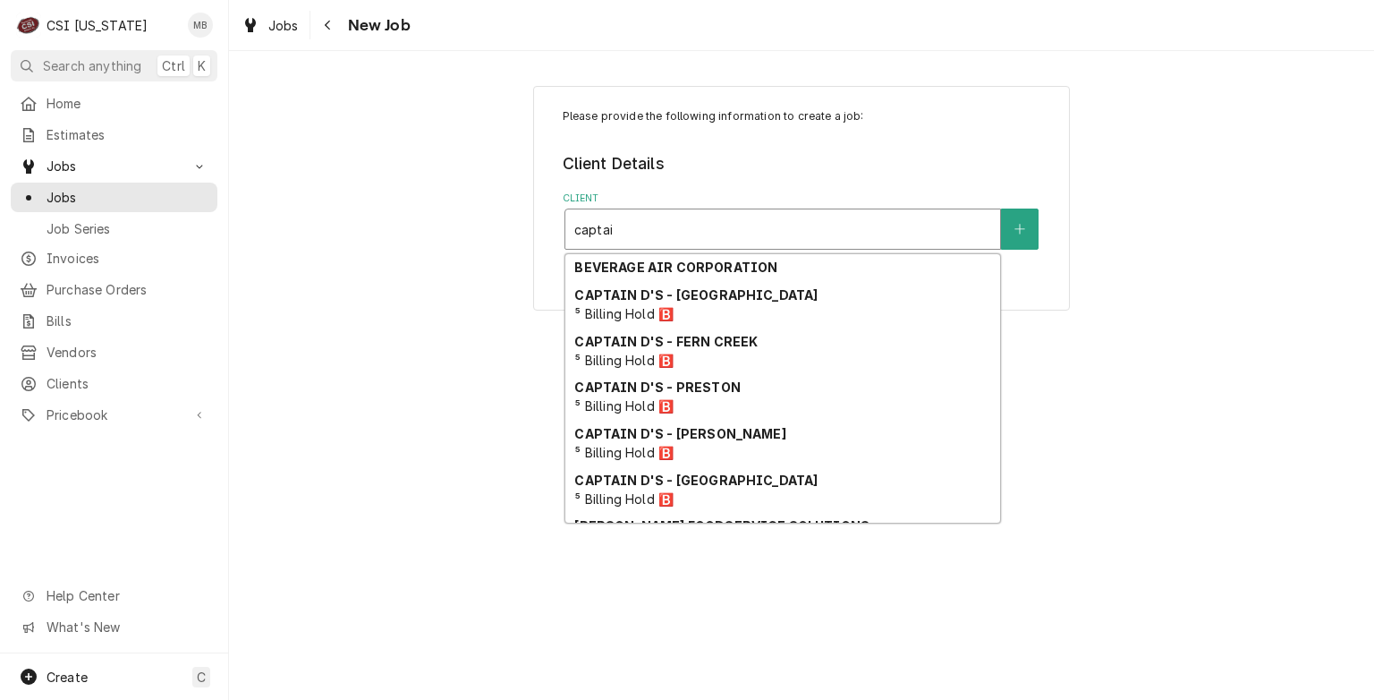
scroll to position [118, 0]
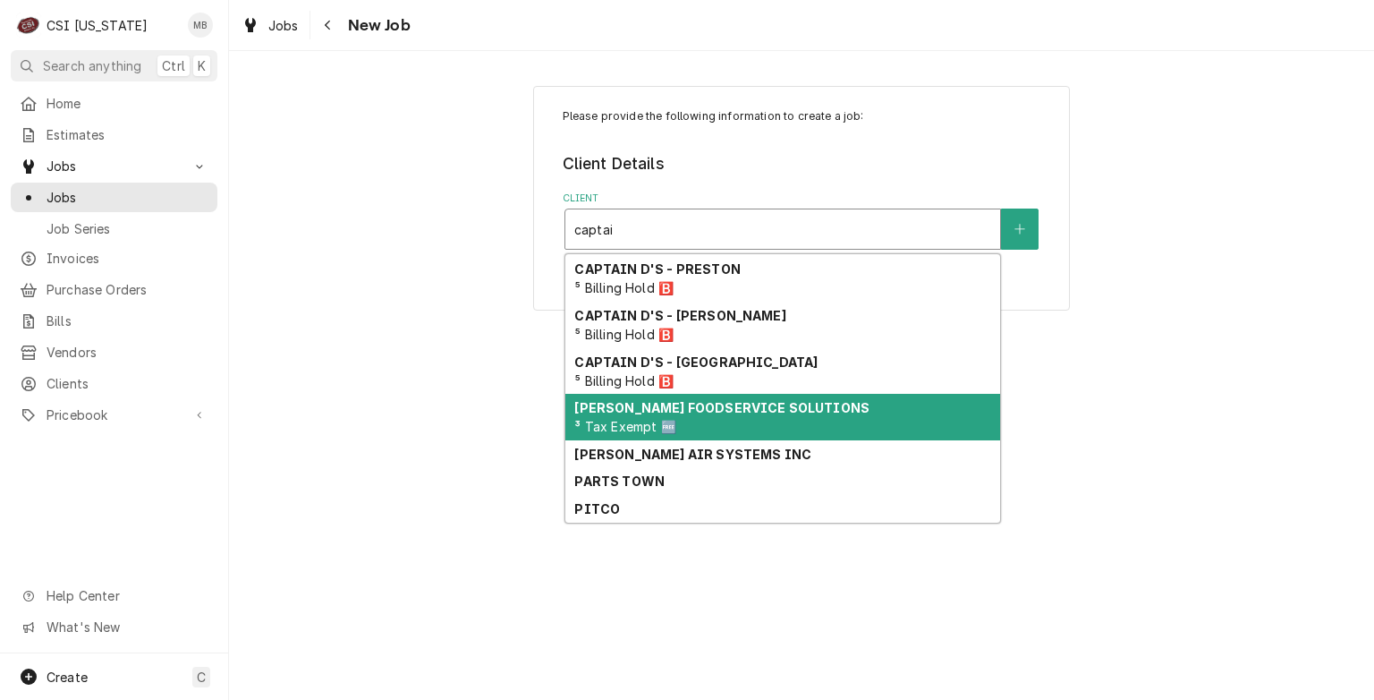
type input "captai"
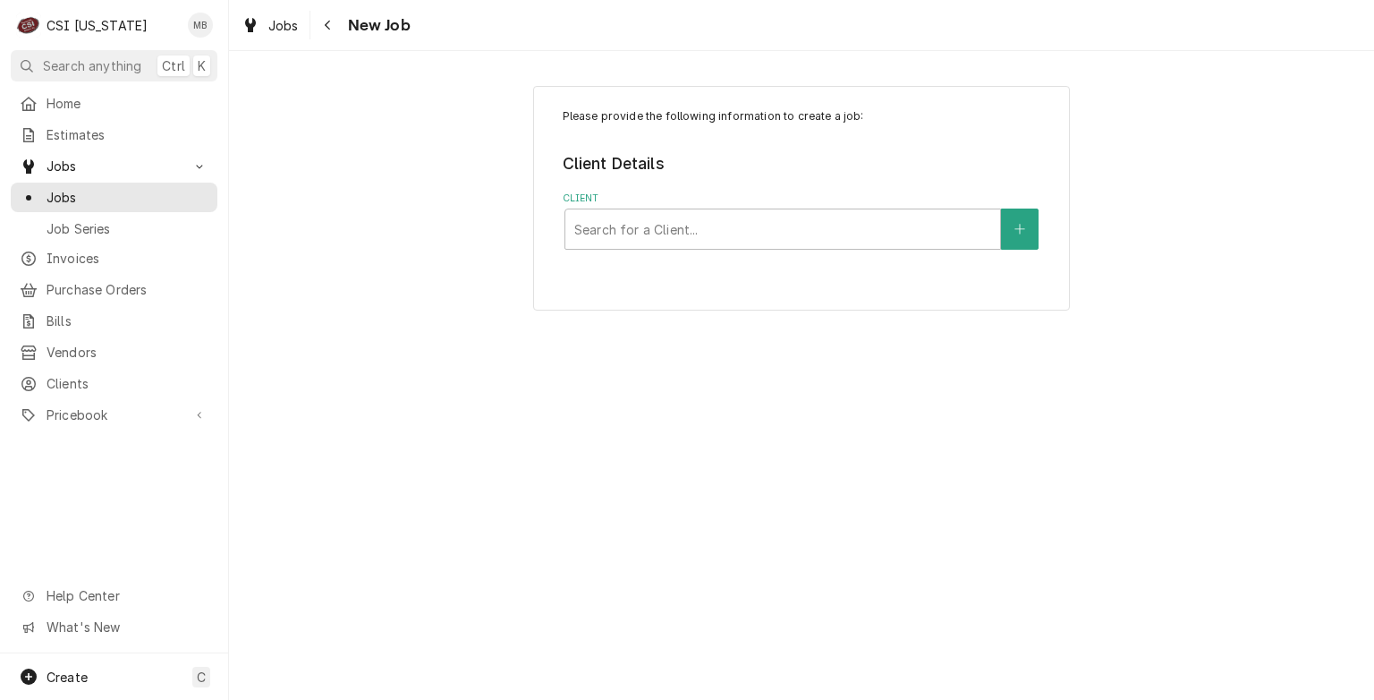
click at [533, 379] on div "Please provide the following information to create a job: Client Details Client…" at bounding box center [801, 375] width 1145 height 649
click at [39, 188] on div "Jobs" at bounding box center [114, 197] width 189 height 19
